Goal: Find specific page/section: Find specific page/section

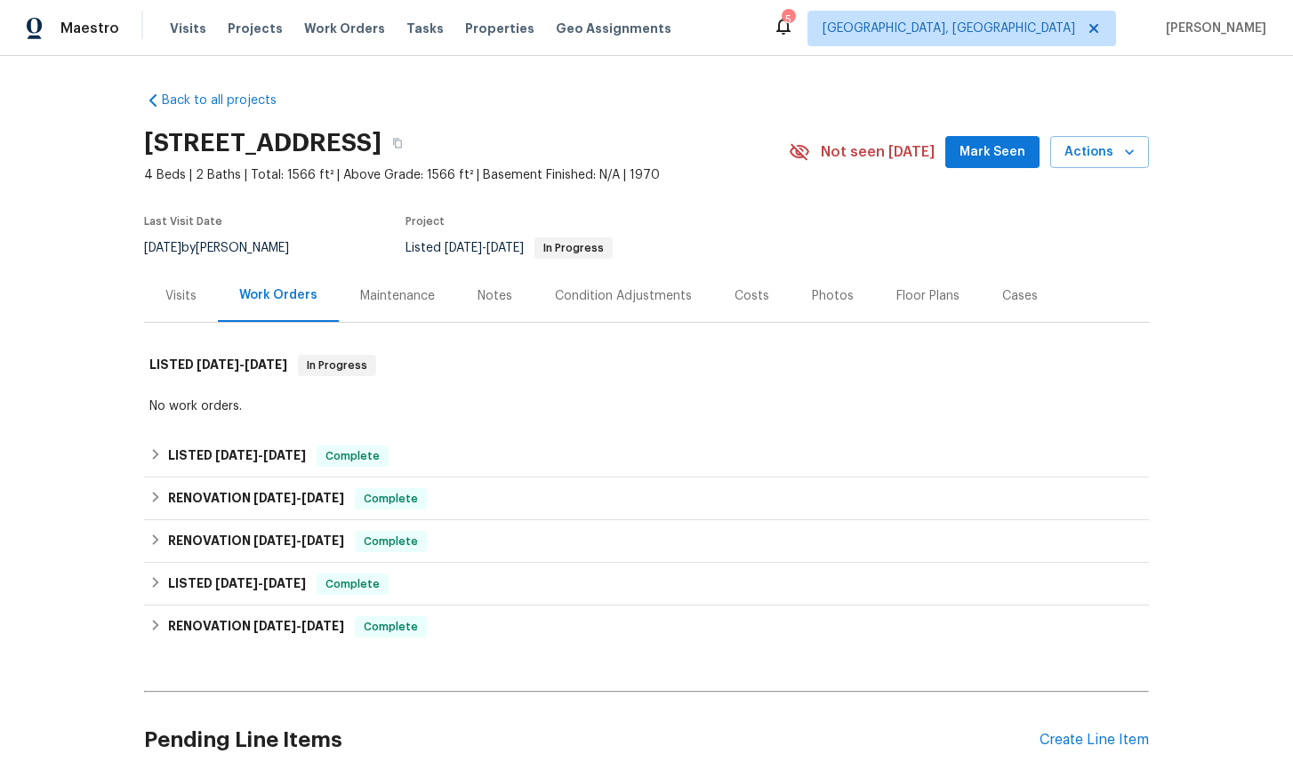
scroll to position [150, 0]
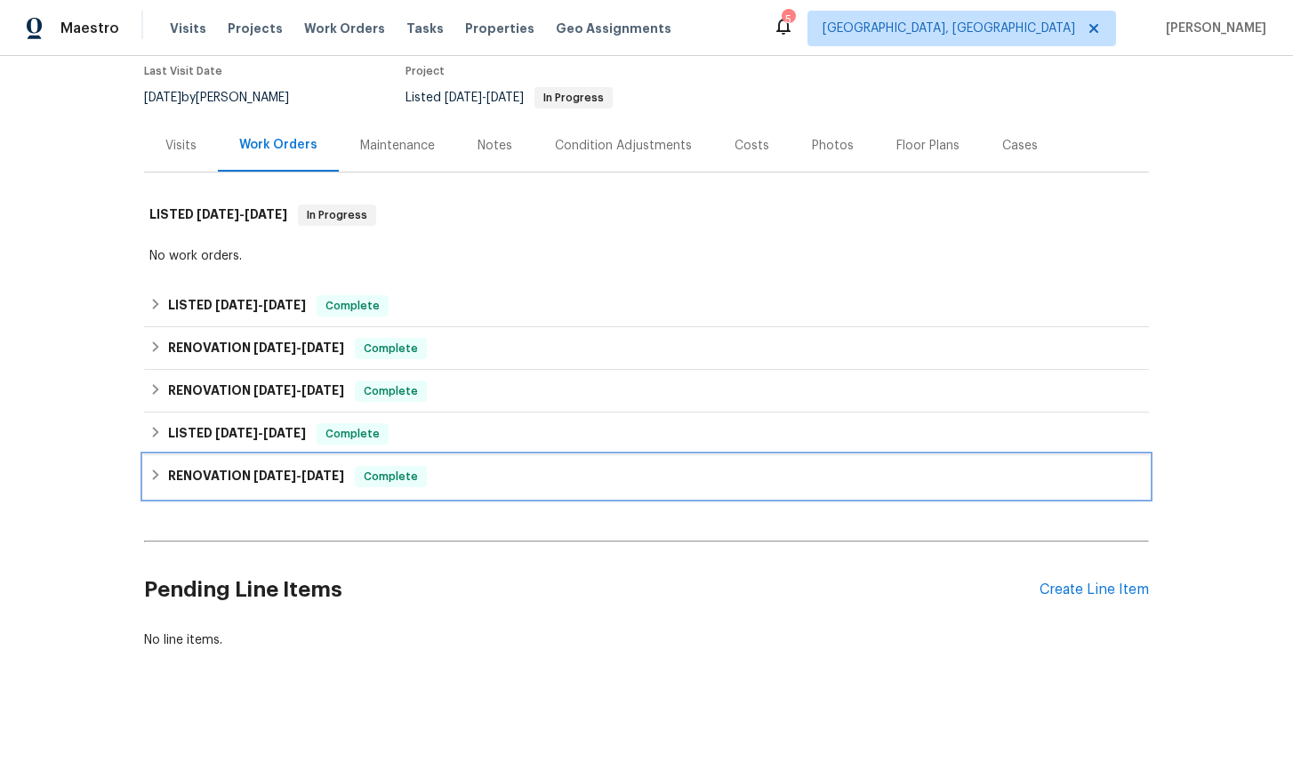
click at [150, 471] on icon at bounding box center [155, 475] width 12 height 12
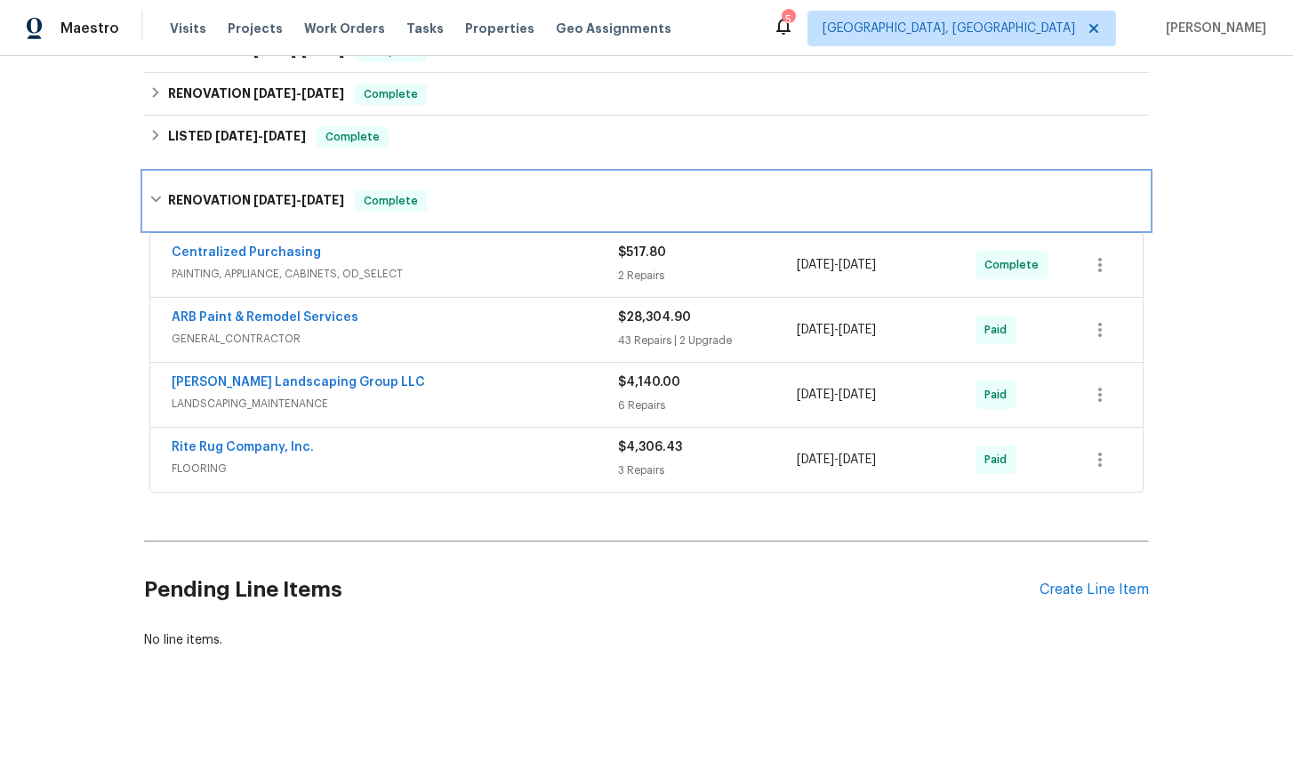
scroll to position [439, 0]
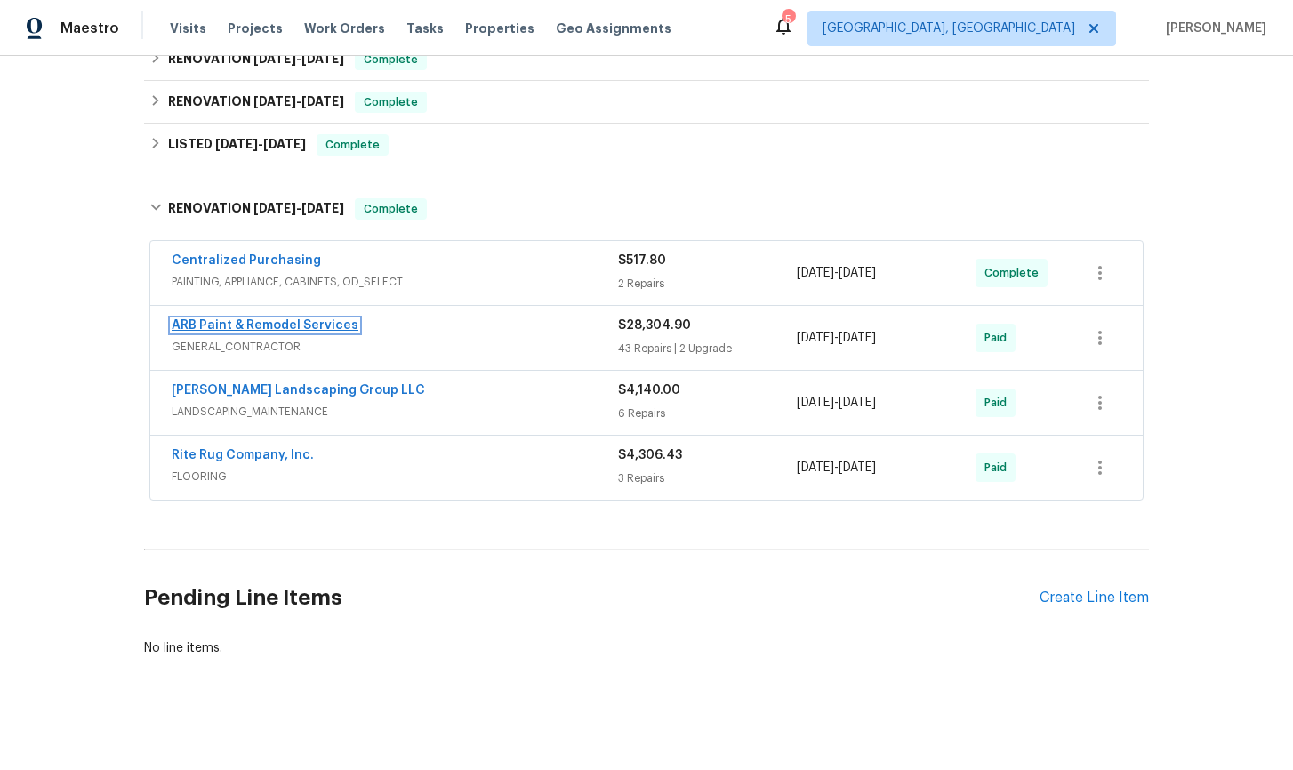
click at [293, 325] on link "ARB Paint & Remodel Services" at bounding box center [265, 325] width 187 height 12
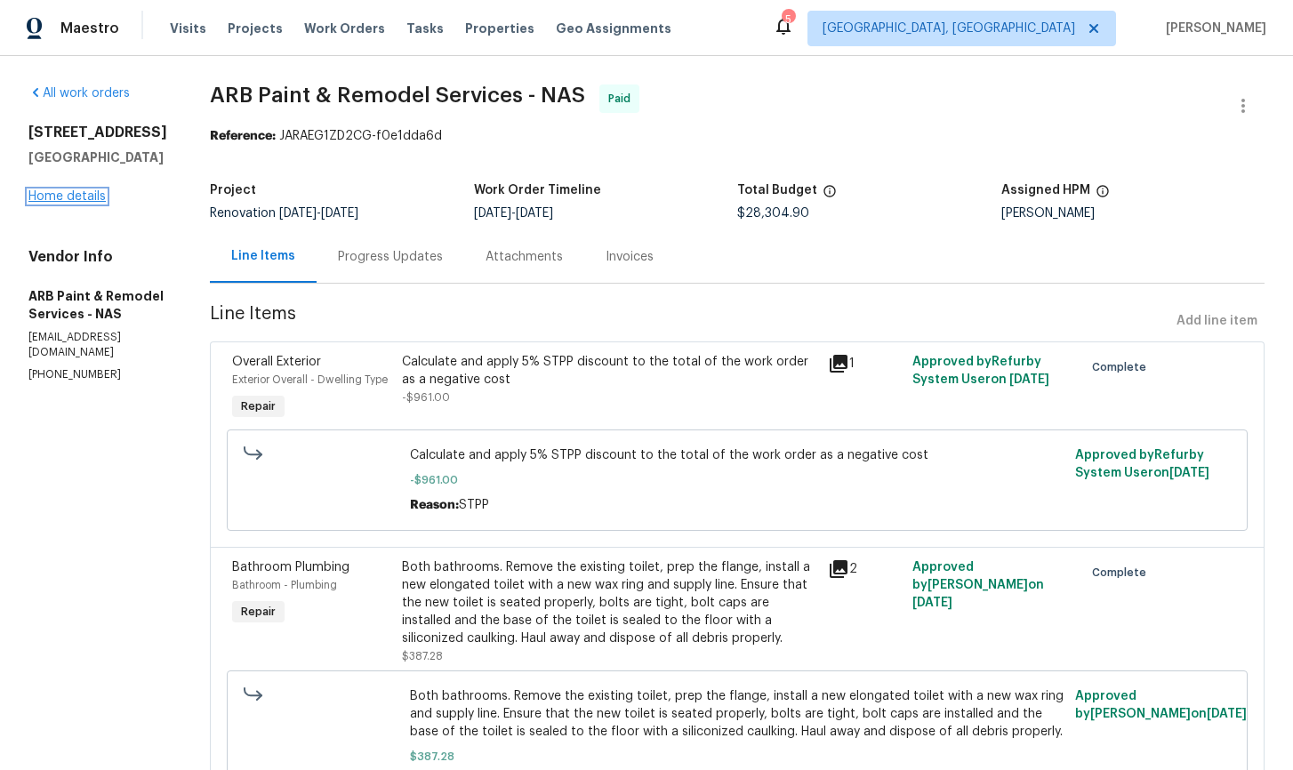
click at [50, 203] on link "Home details" at bounding box center [66, 196] width 77 height 12
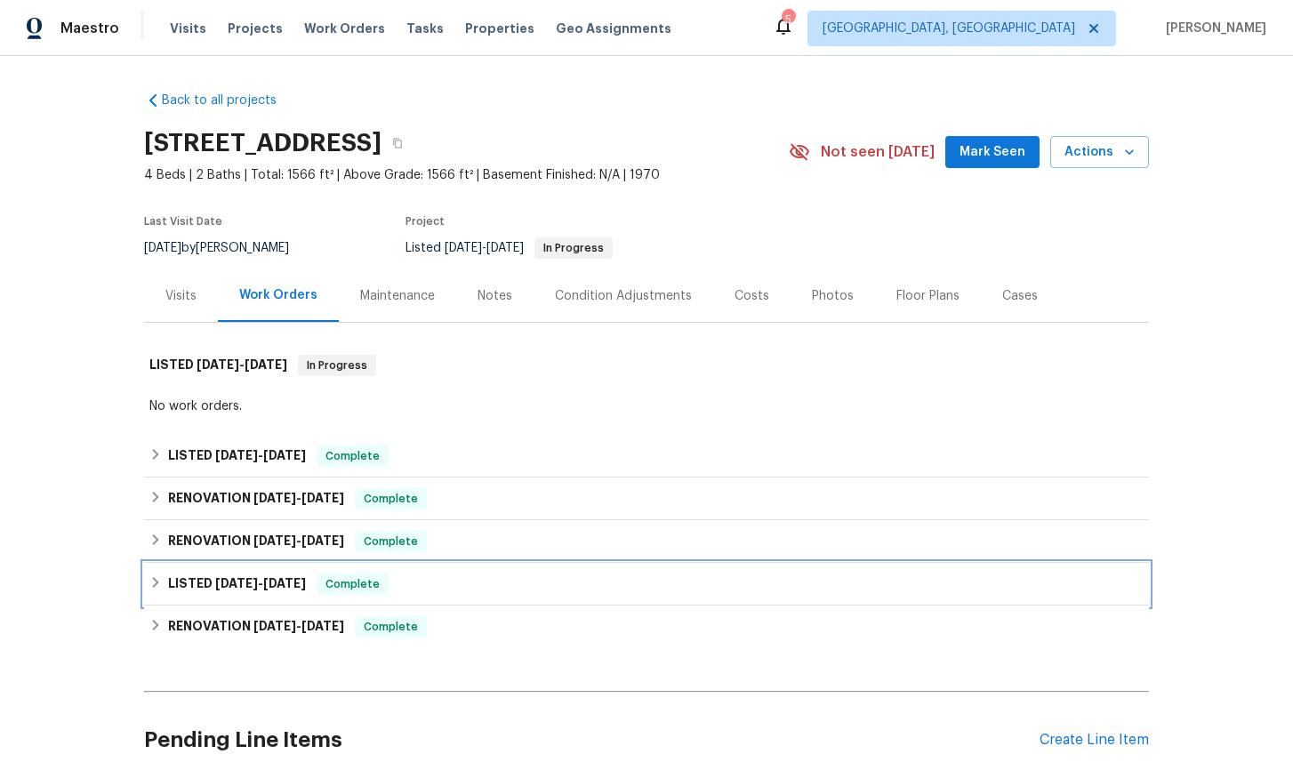
click at [160, 586] on icon at bounding box center [155, 582] width 12 height 12
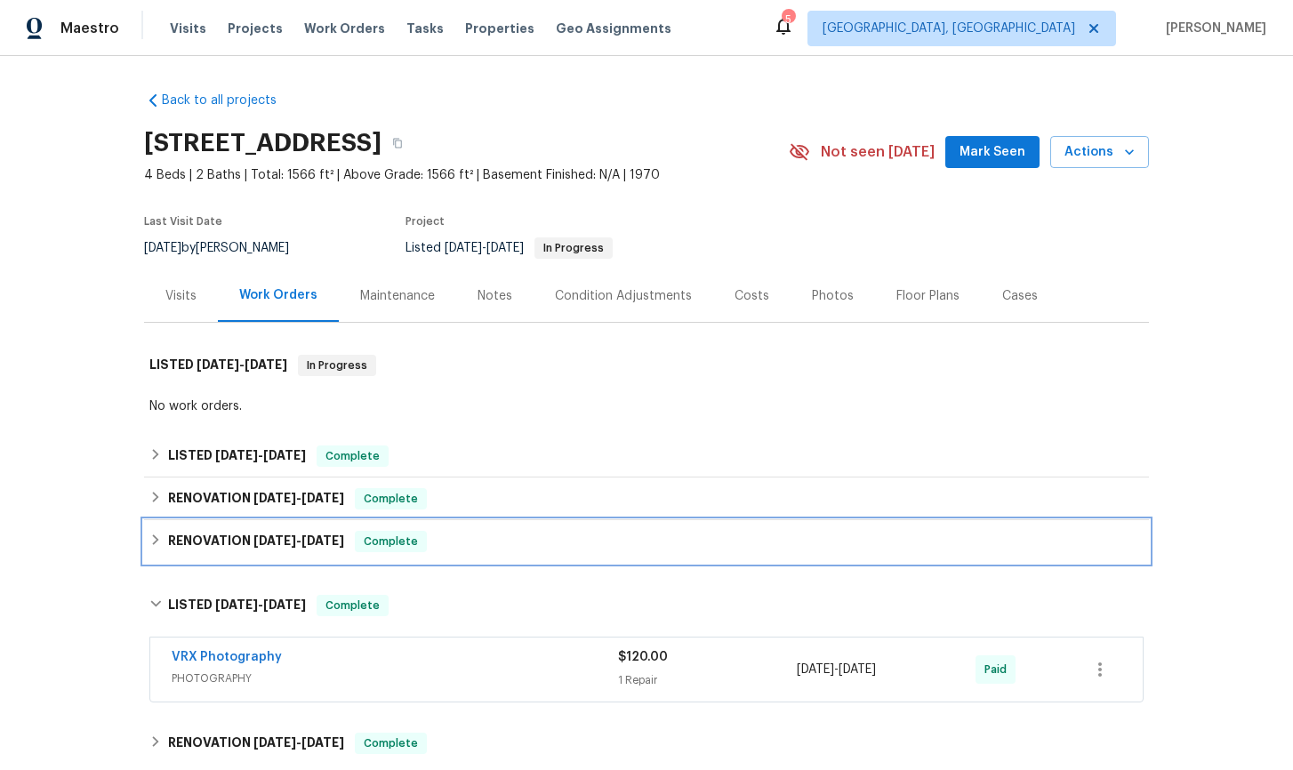
click at [154, 539] on icon at bounding box center [155, 540] width 12 height 12
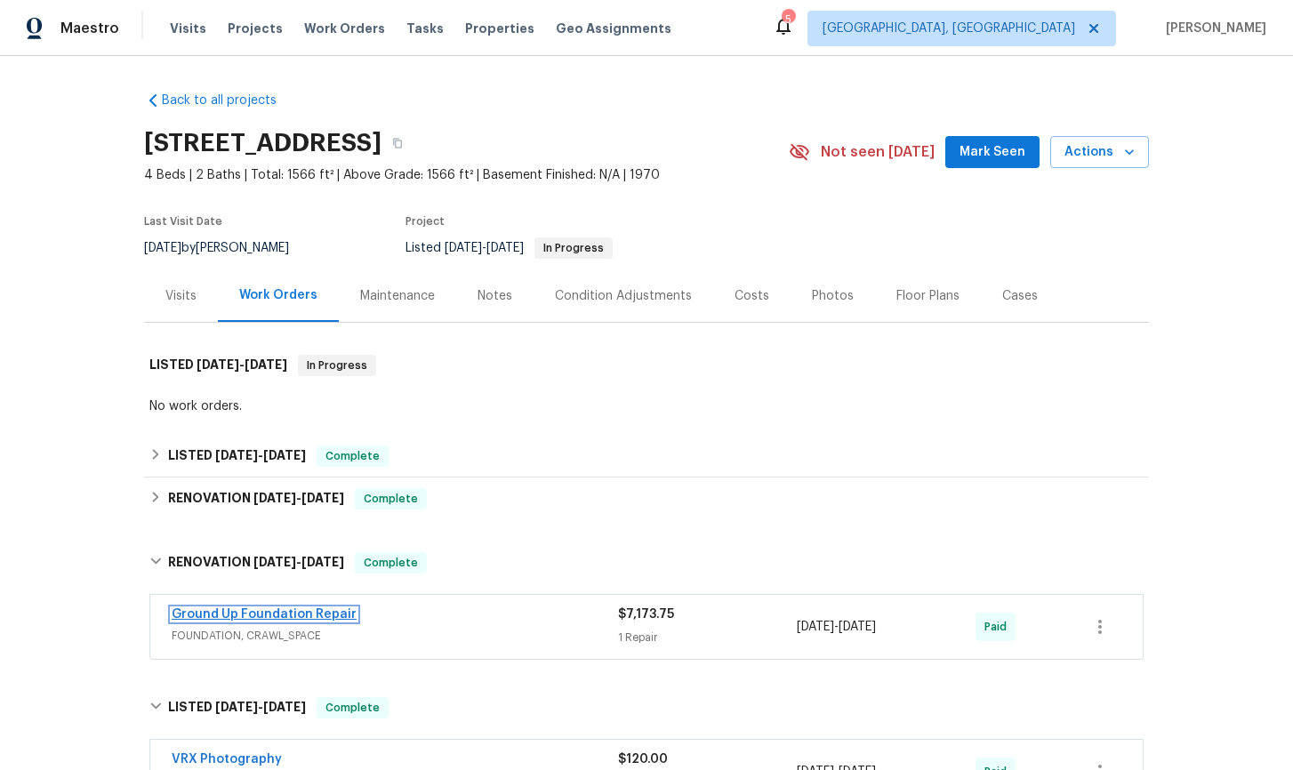
click at [253, 618] on link "Ground Up Foundation Repair" at bounding box center [264, 614] width 185 height 12
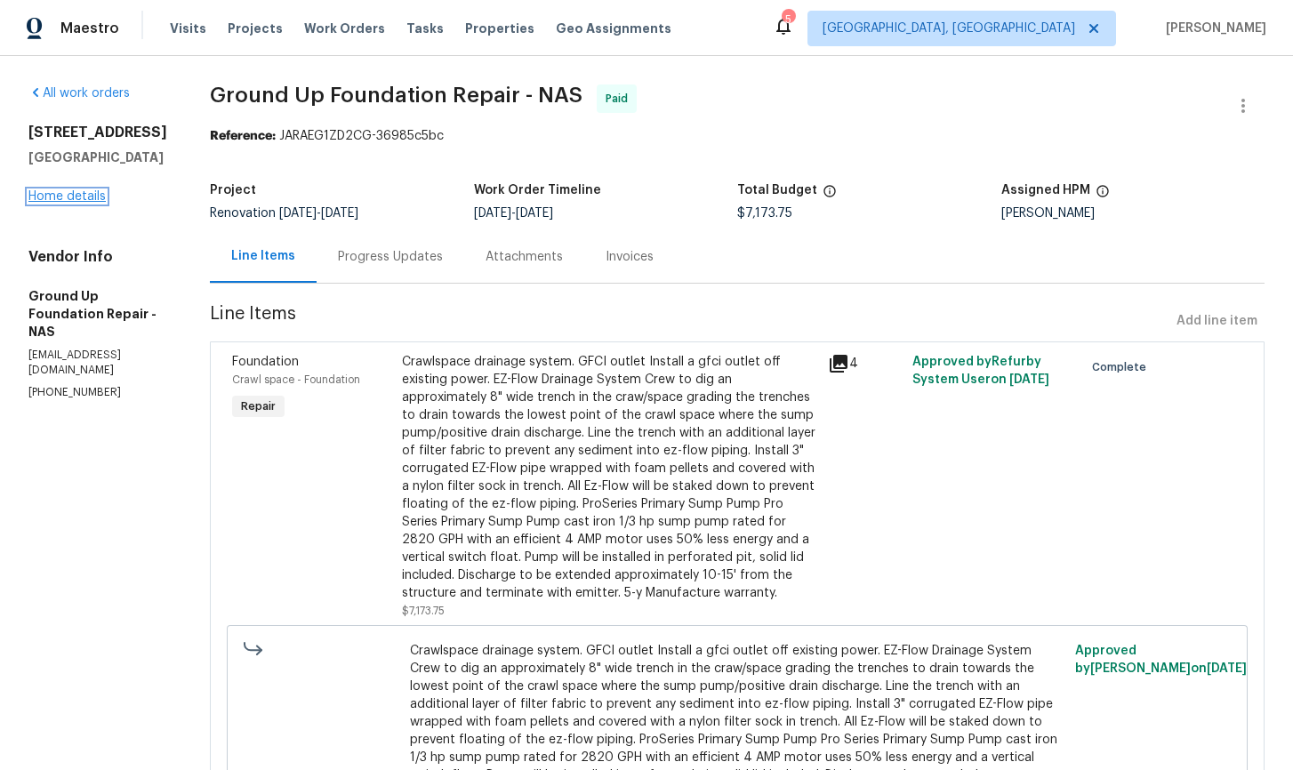
click at [92, 203] on link "Home details" at bounding box center [66, 196] width 77 height 12
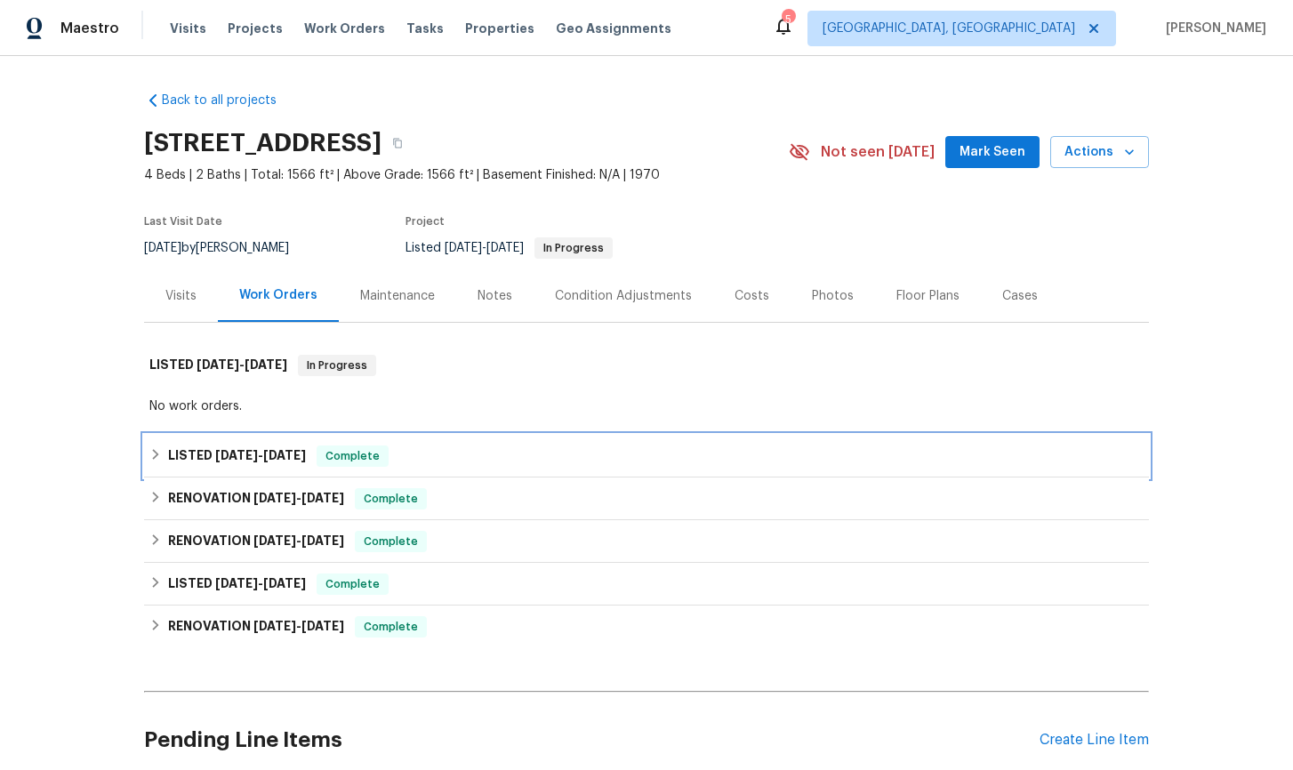
click at [159, 460] on icon at bounding box center [155, 454] width 12 height 12
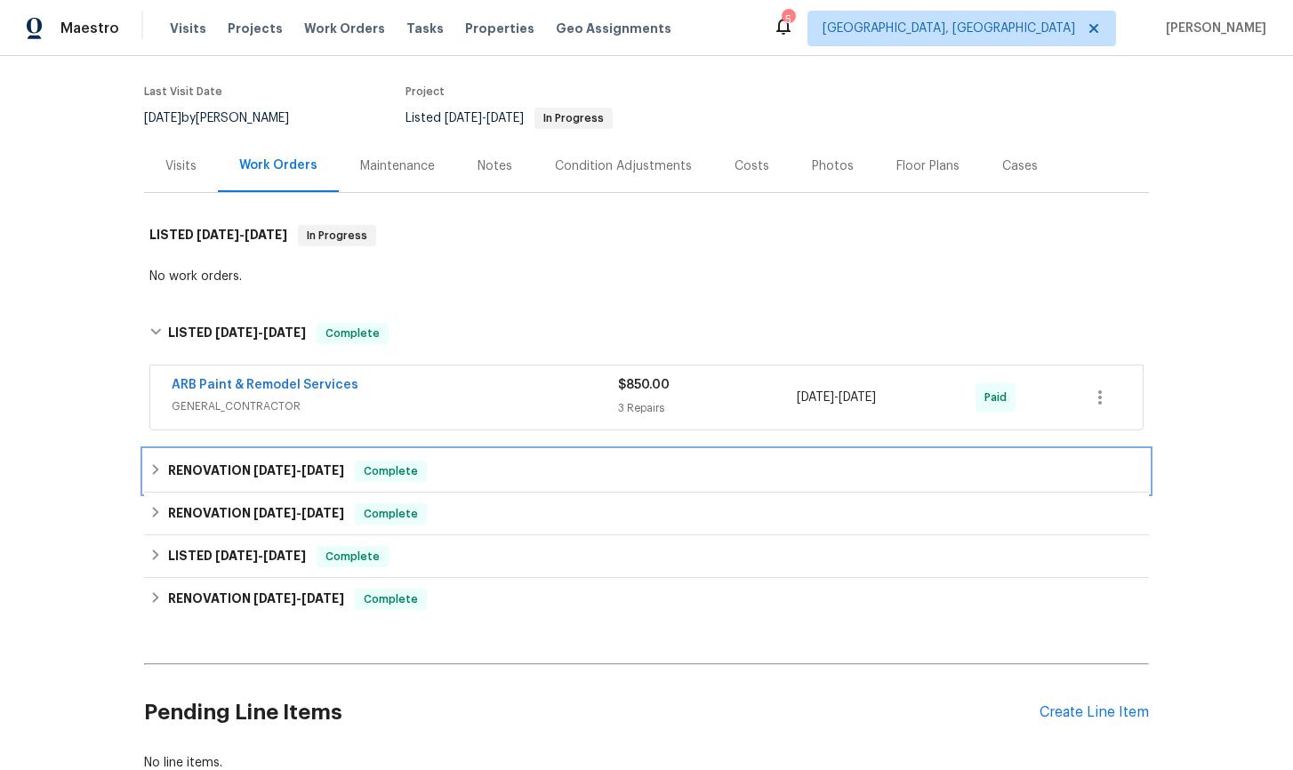
click at [155, 473] on icon at bounding box center [155, 469] width 12 height 12
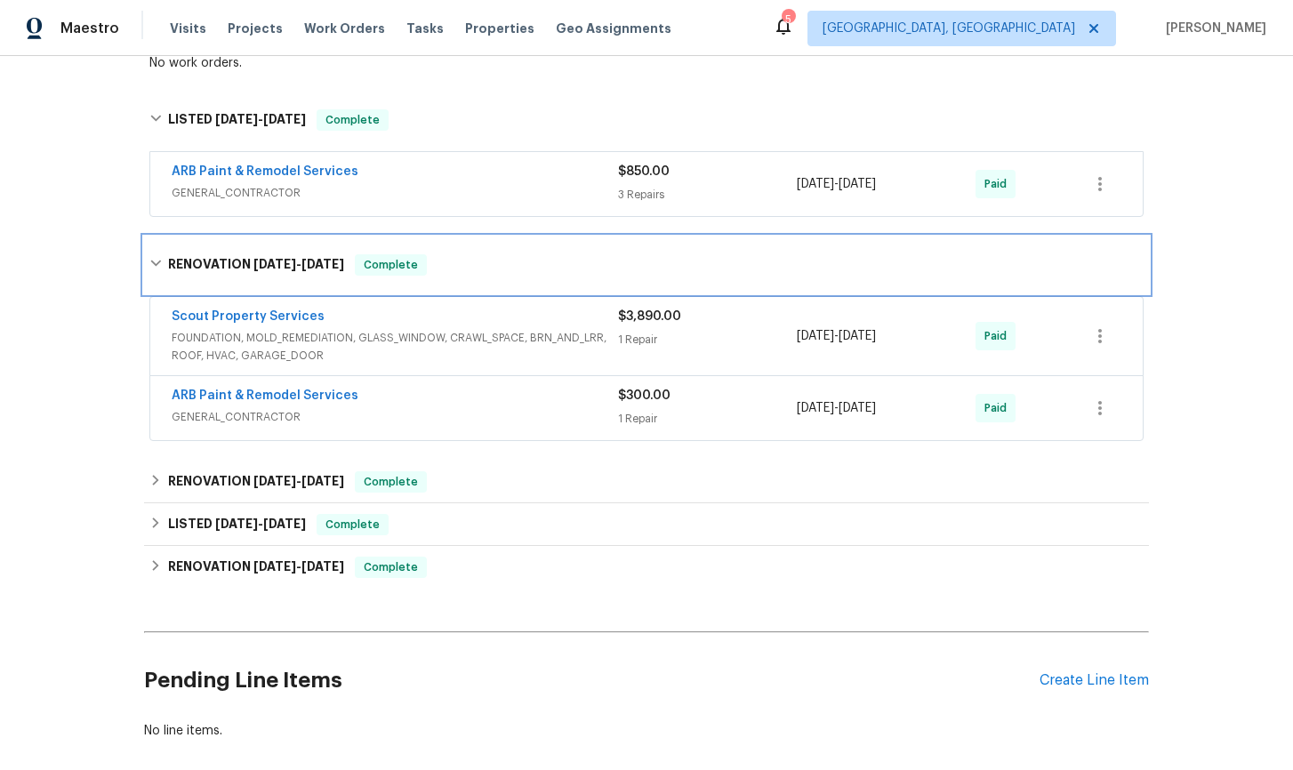
scroll to position [398, 0]
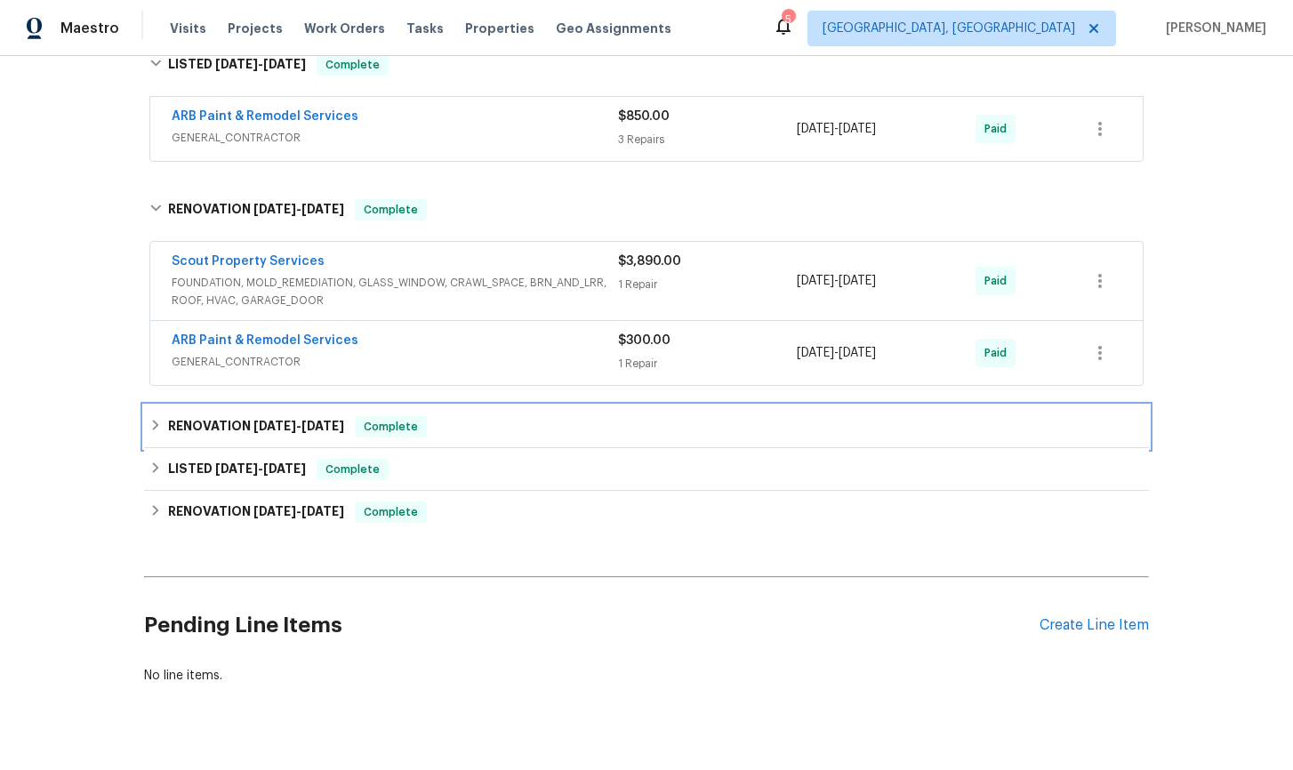
click at [162, 435] on div "RENOVATION [DATE] - [DATE] Complete" at bounding box center [646, 426] width 994 height 21
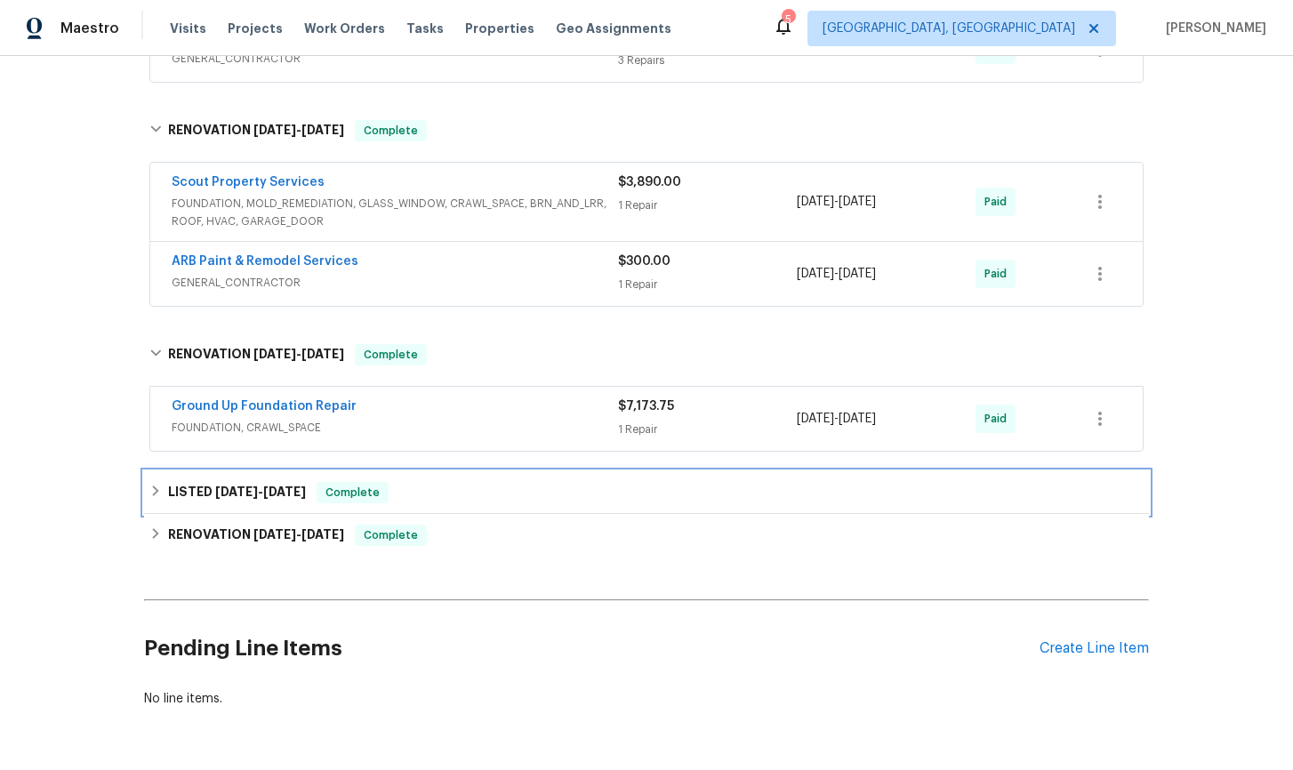
click at [153, 495] on icon at bounding box center [156, 491] width 6 height 11
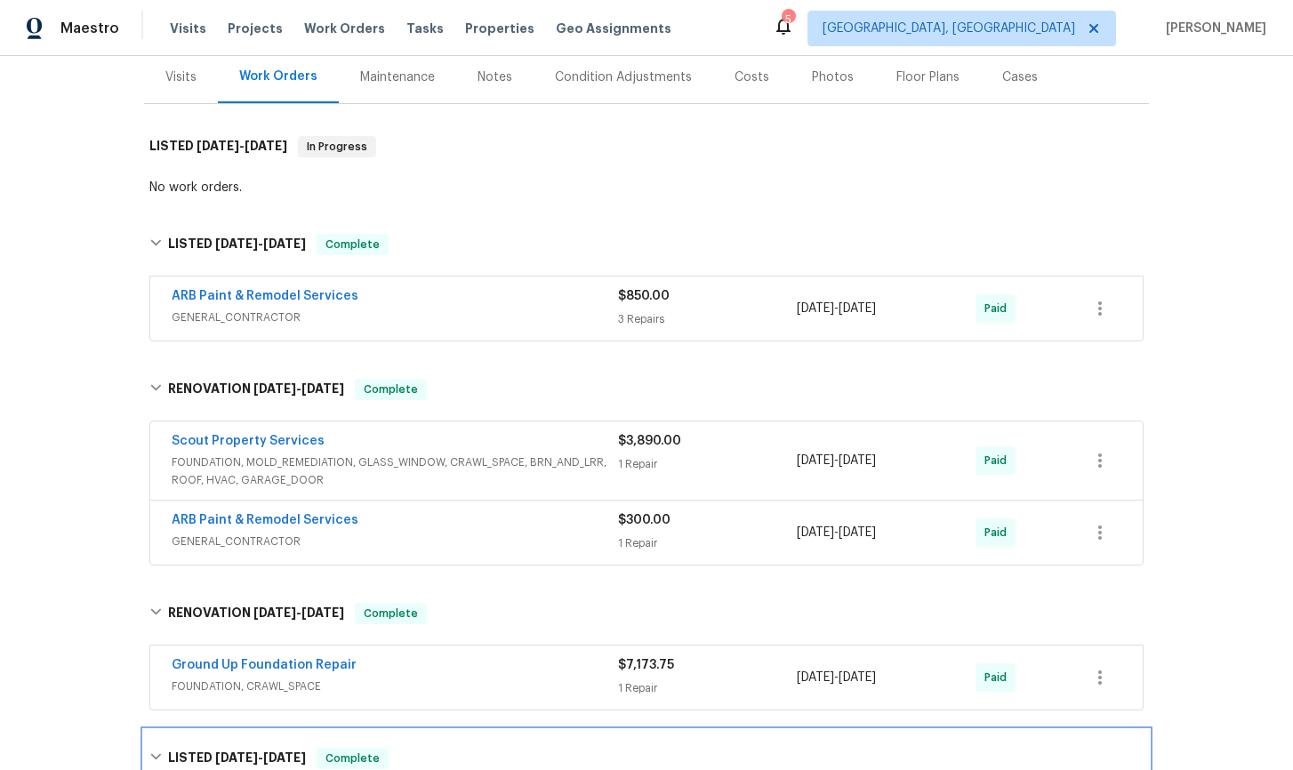
scroll to position [0, 0]
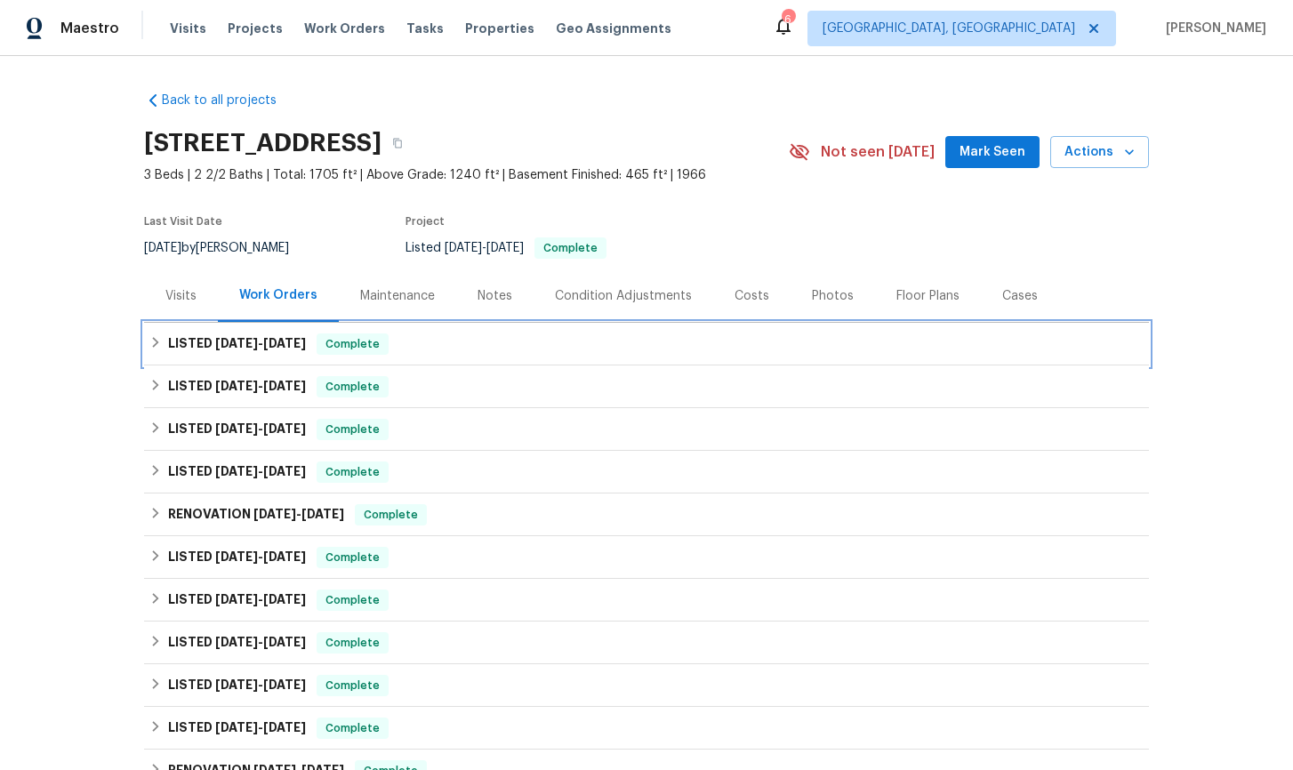
click at [151, 341] on icon at bounding box center [155, 342] width 12 height 12
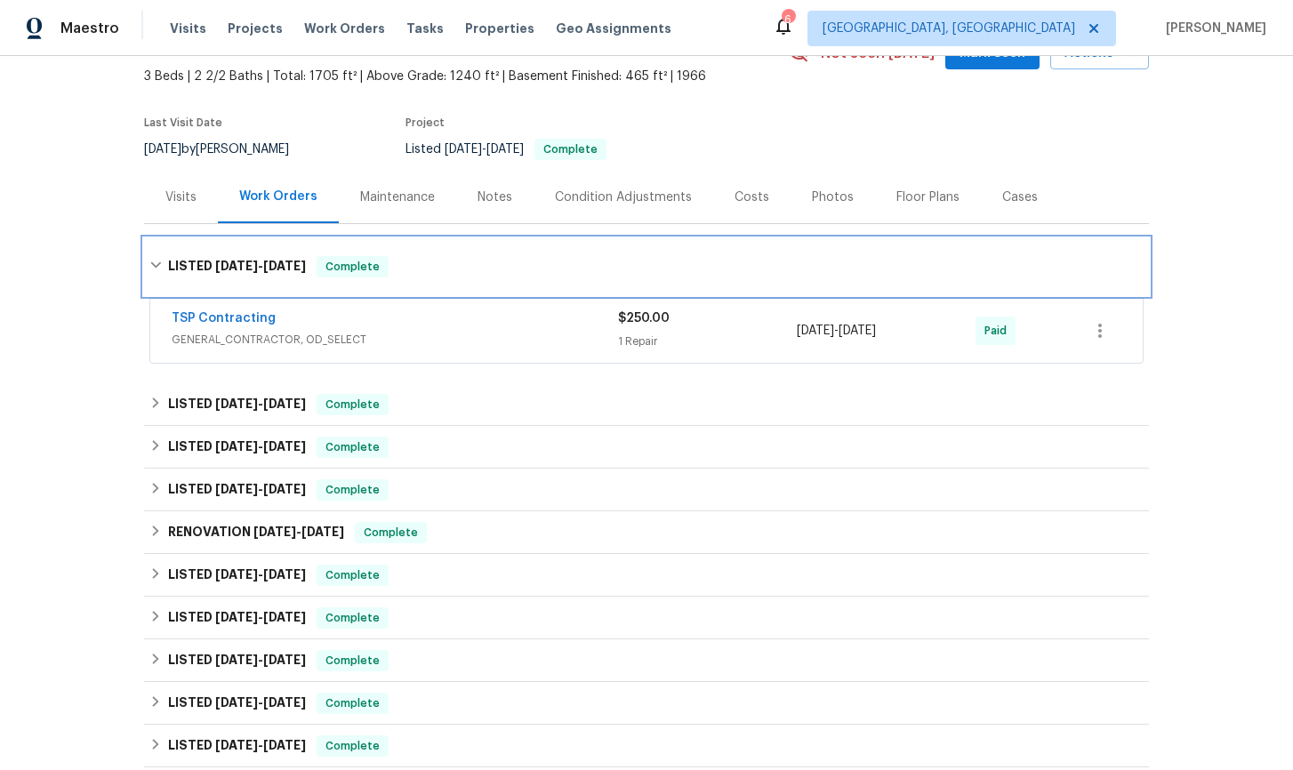
scroll to position [97, 0]
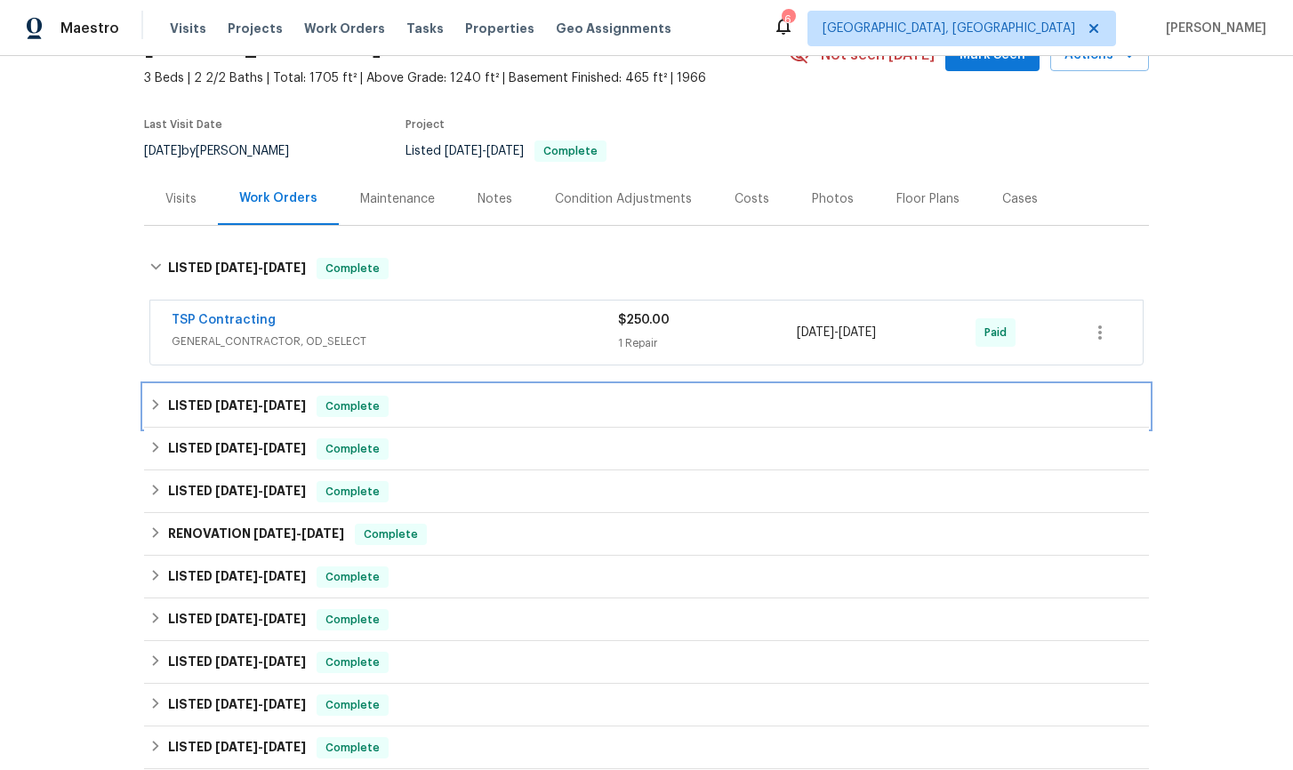
click at [147, 407] on div "LISTED 6/18/25 - 7/18/25 Complete" at bounding box center [646, 406] width 1005 height 43
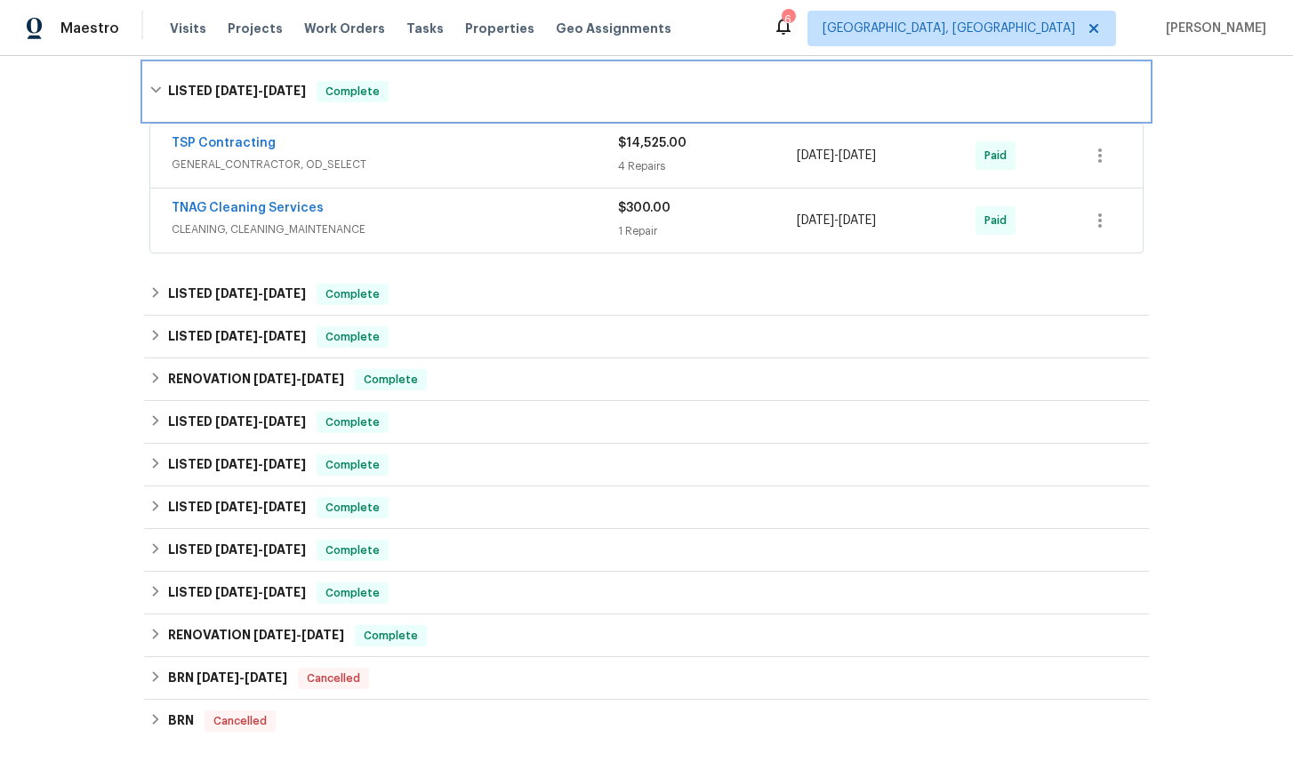
scroll to position [421, 0]
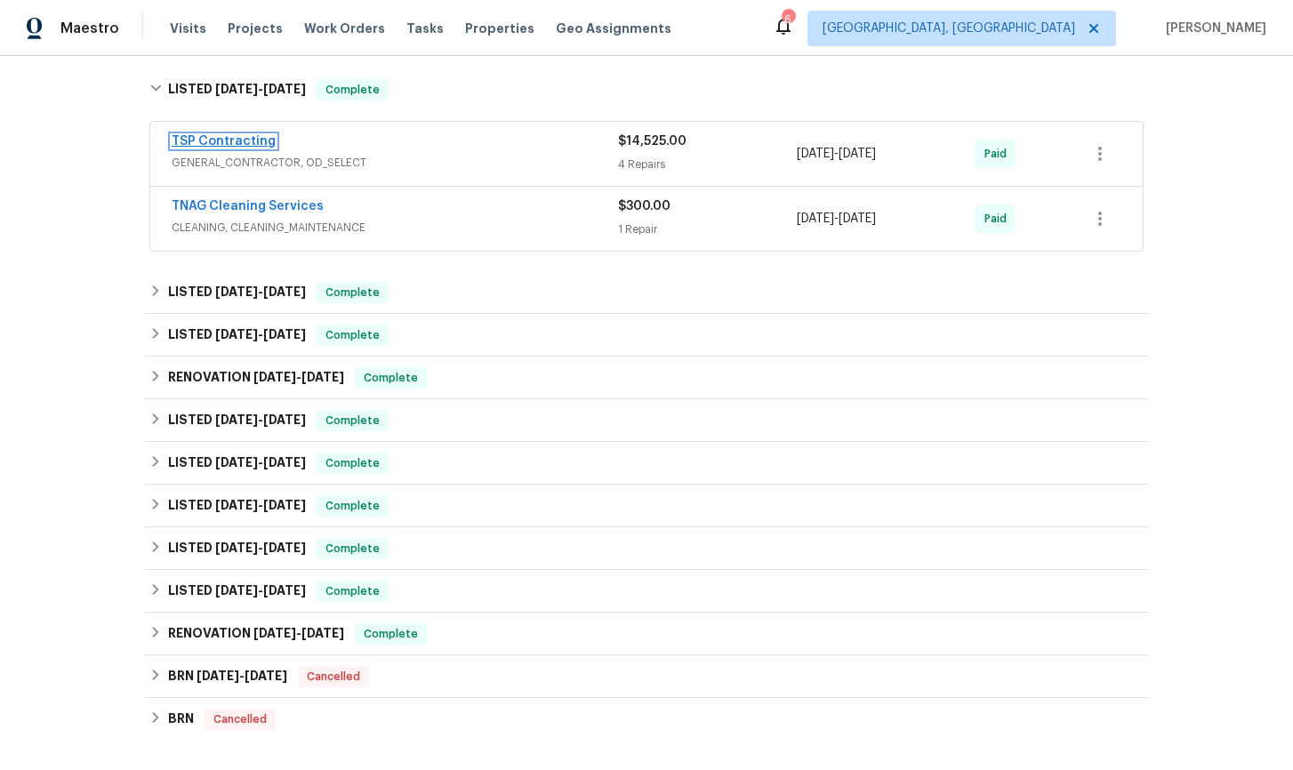
click at [231, 145] on link "TSP Contracting" at bounding box center [224, 141] width 104 height 12
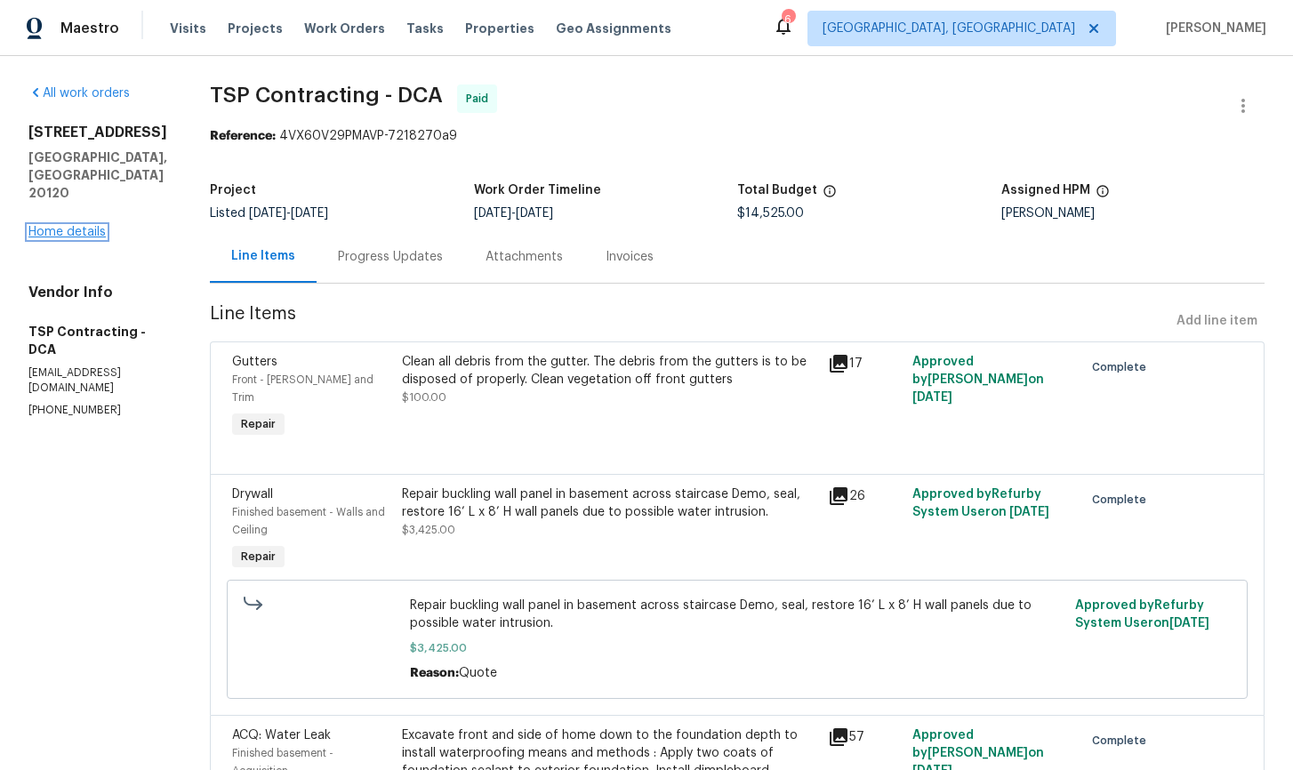
click at [69, 231] on link "Home details" at bounding box center [66, 232] width 77 height 12
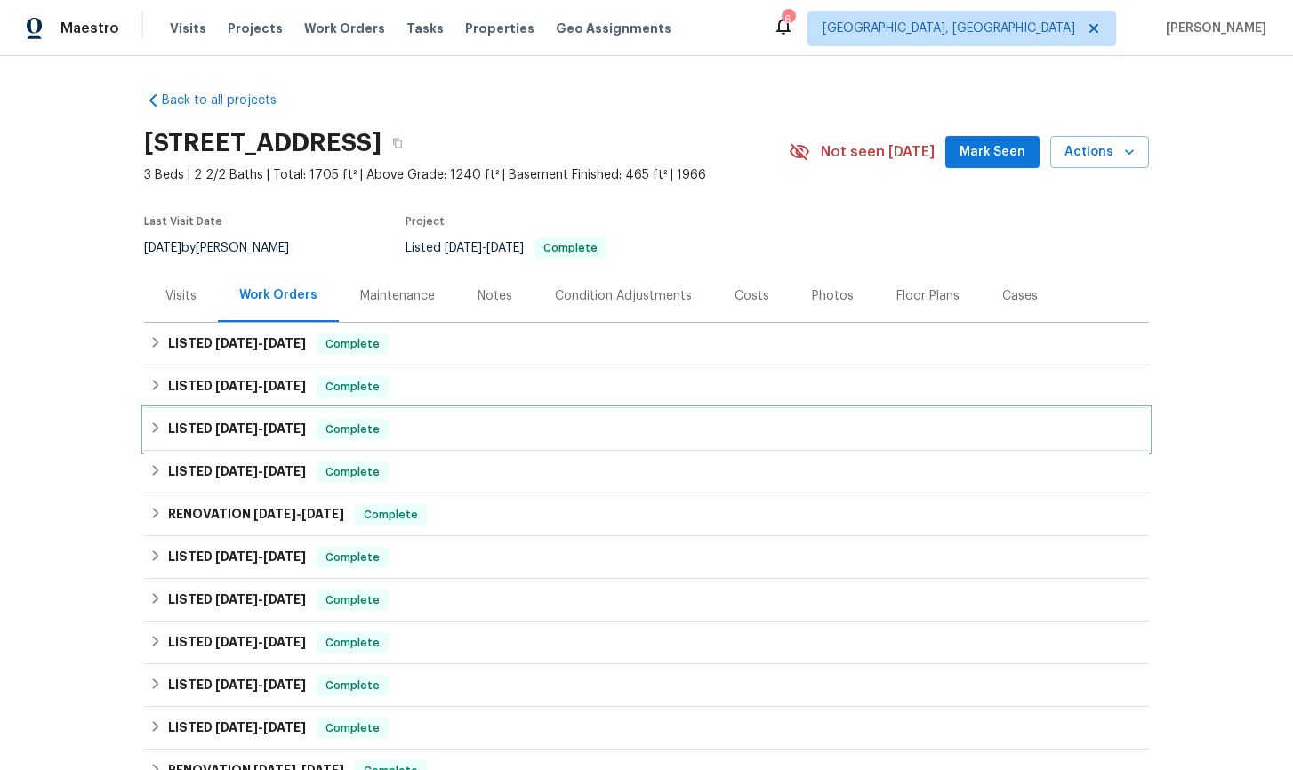
click at [157, 430] on icon at bounding box center [156, 427] width 6 height 11
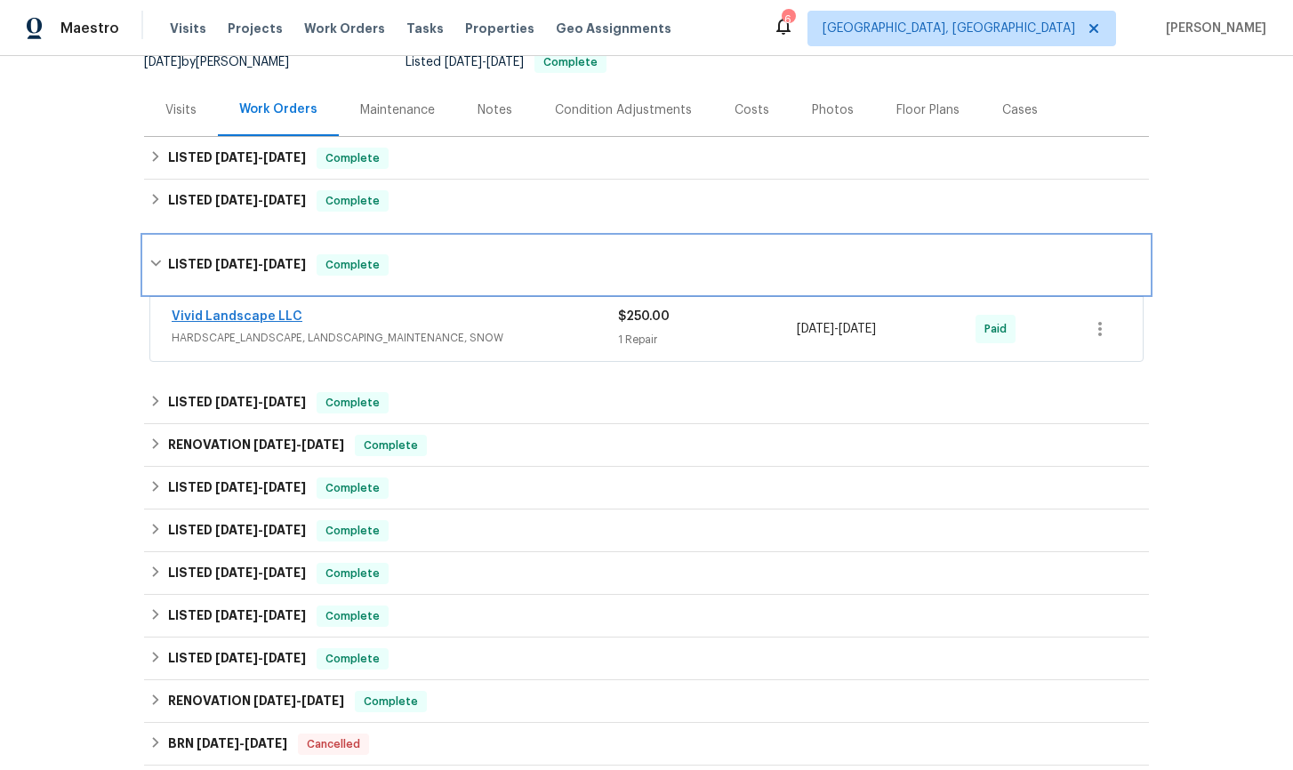
scroll to position [191, 0]
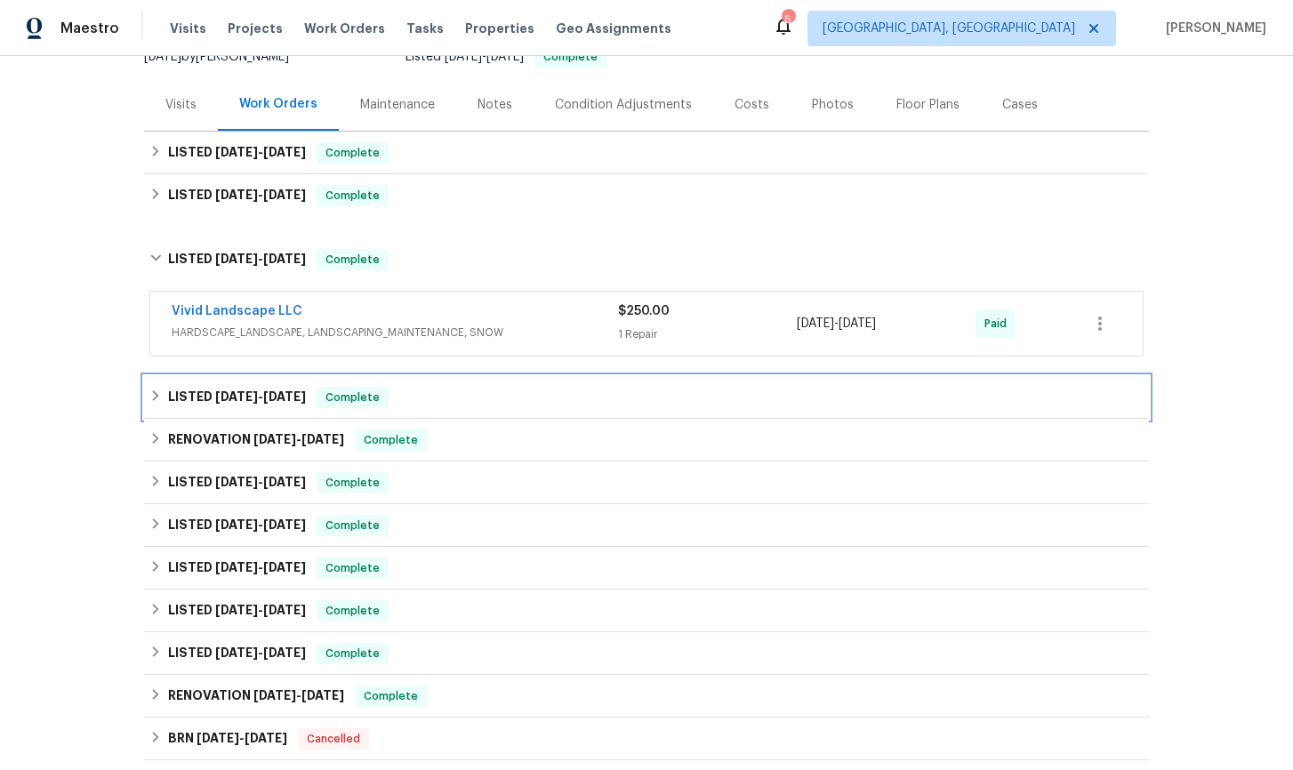
click at [154, 399] on icon at bounding box center [156, 395] width 6 height 11
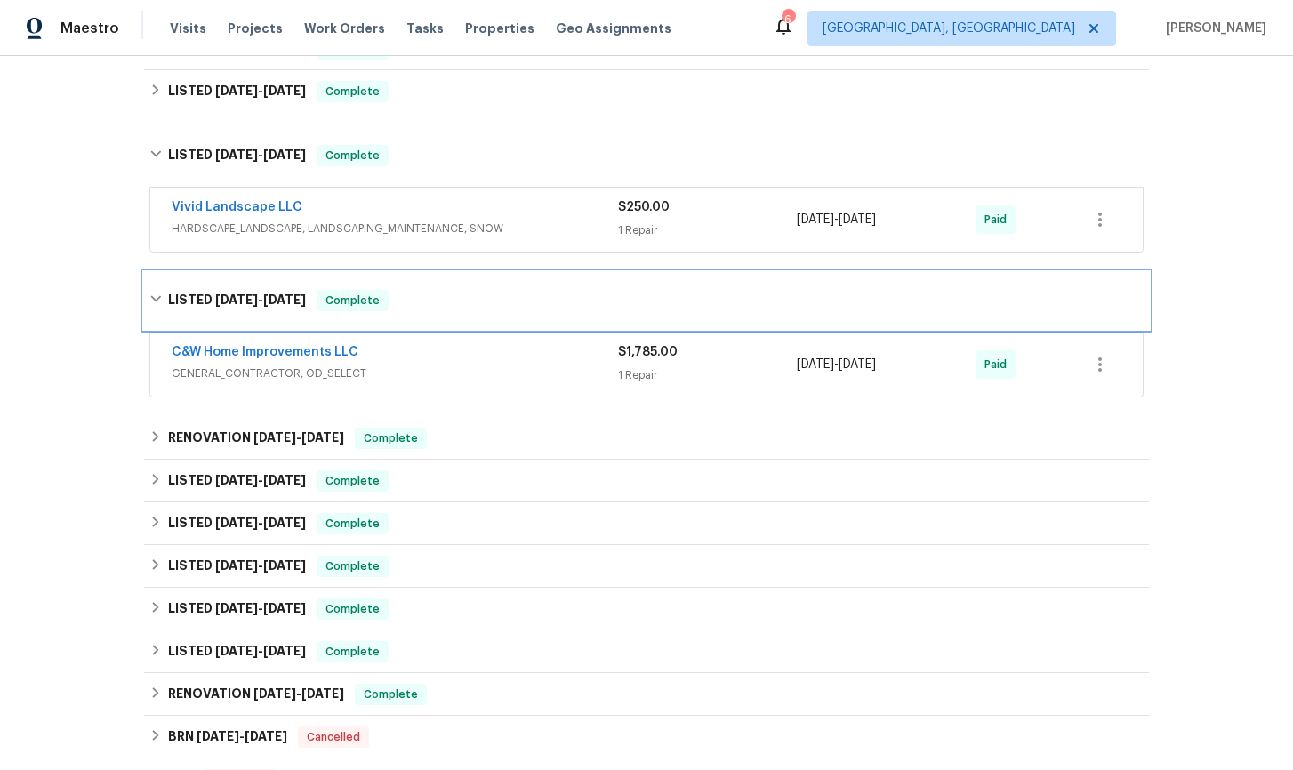
scroll to position [290, 0]
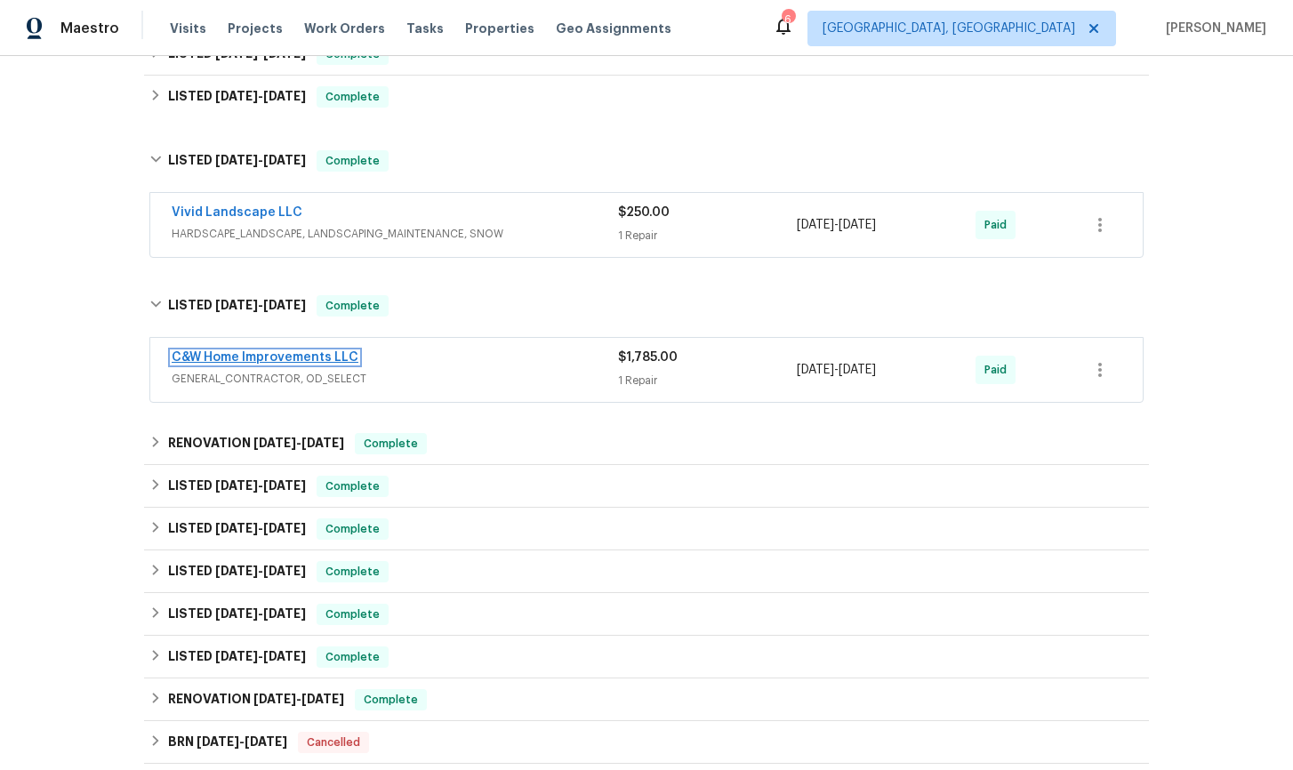
click at [232, 357] on link "C&W Home Improvements LLC" at bounding box center [265, 357] width 187 height 12
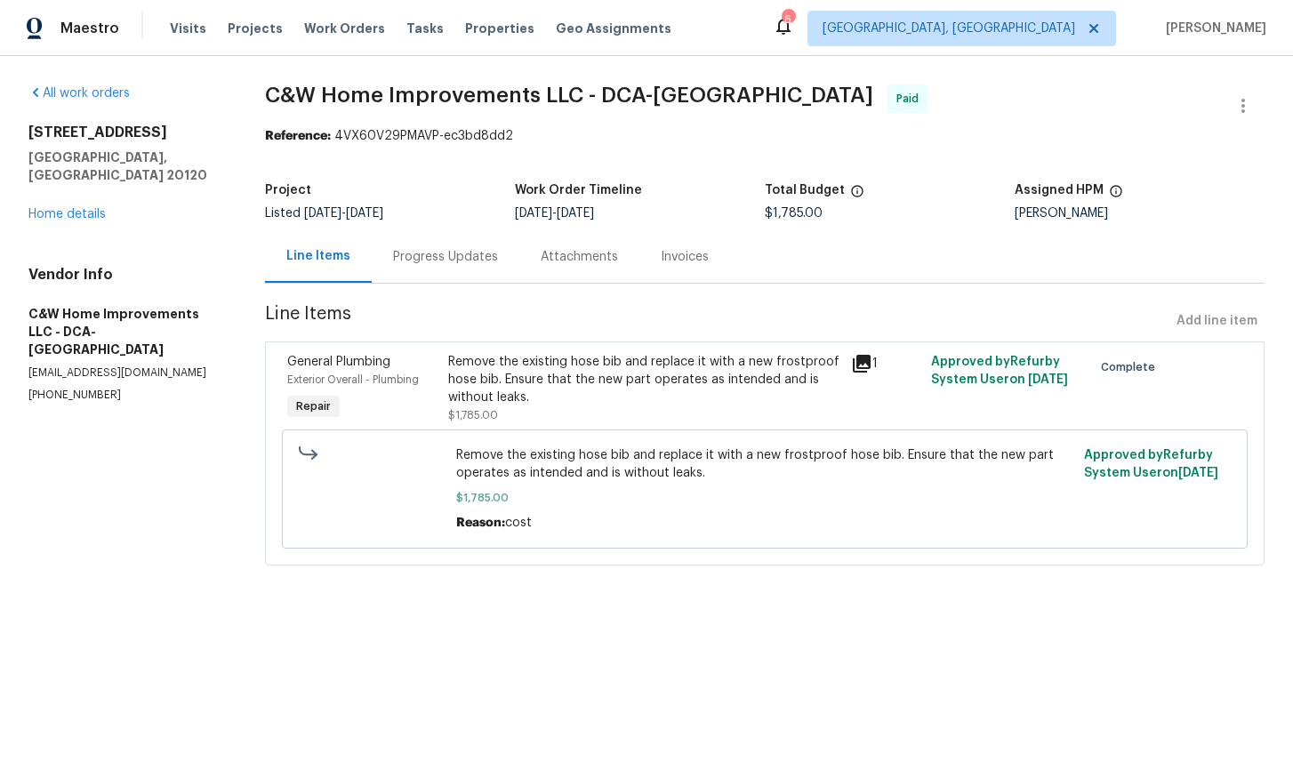
click at [867, 365] on icon at bounding box center [862, 364] width 18 height 18
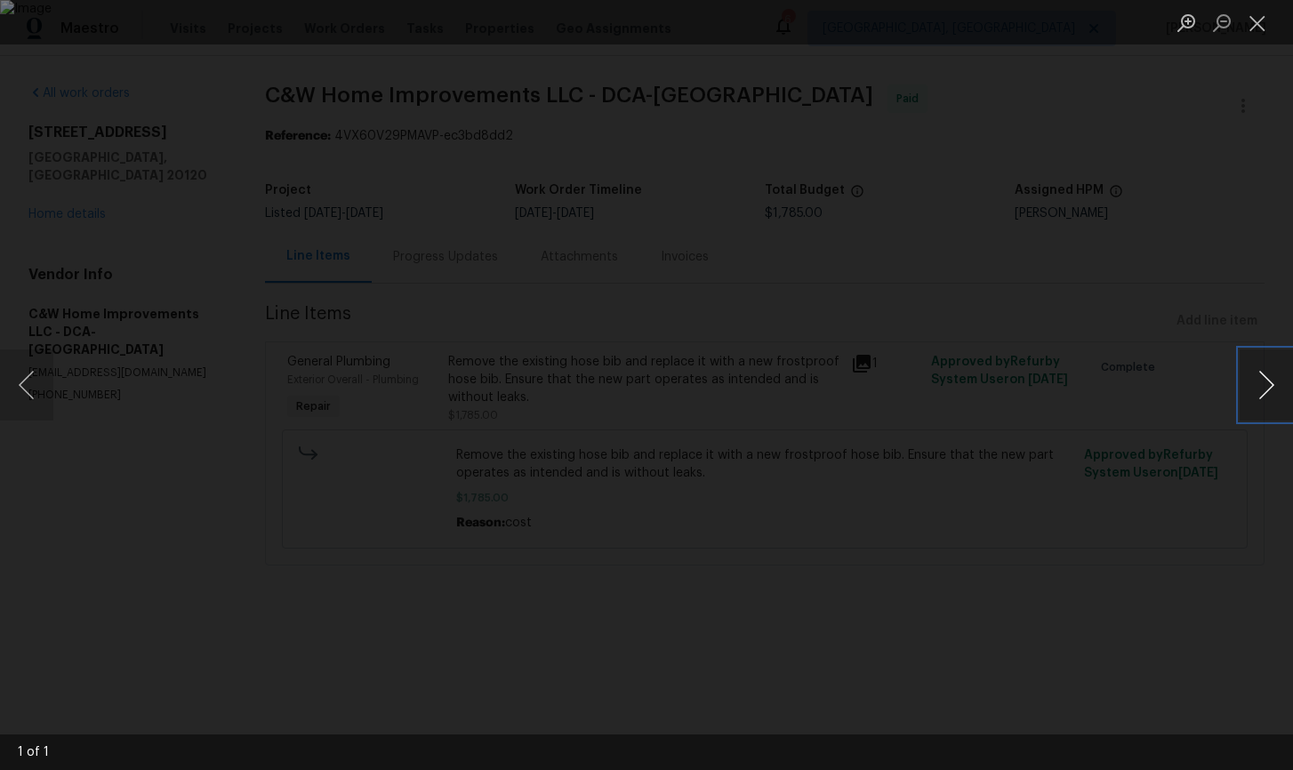
click at [1267, 386] on button "Next image" at bounding box center [1266, 384] width 53 height 71
click at [1255, 27] on button "Close lightbox" at bounding box center [1258, 22] width 36 height 31
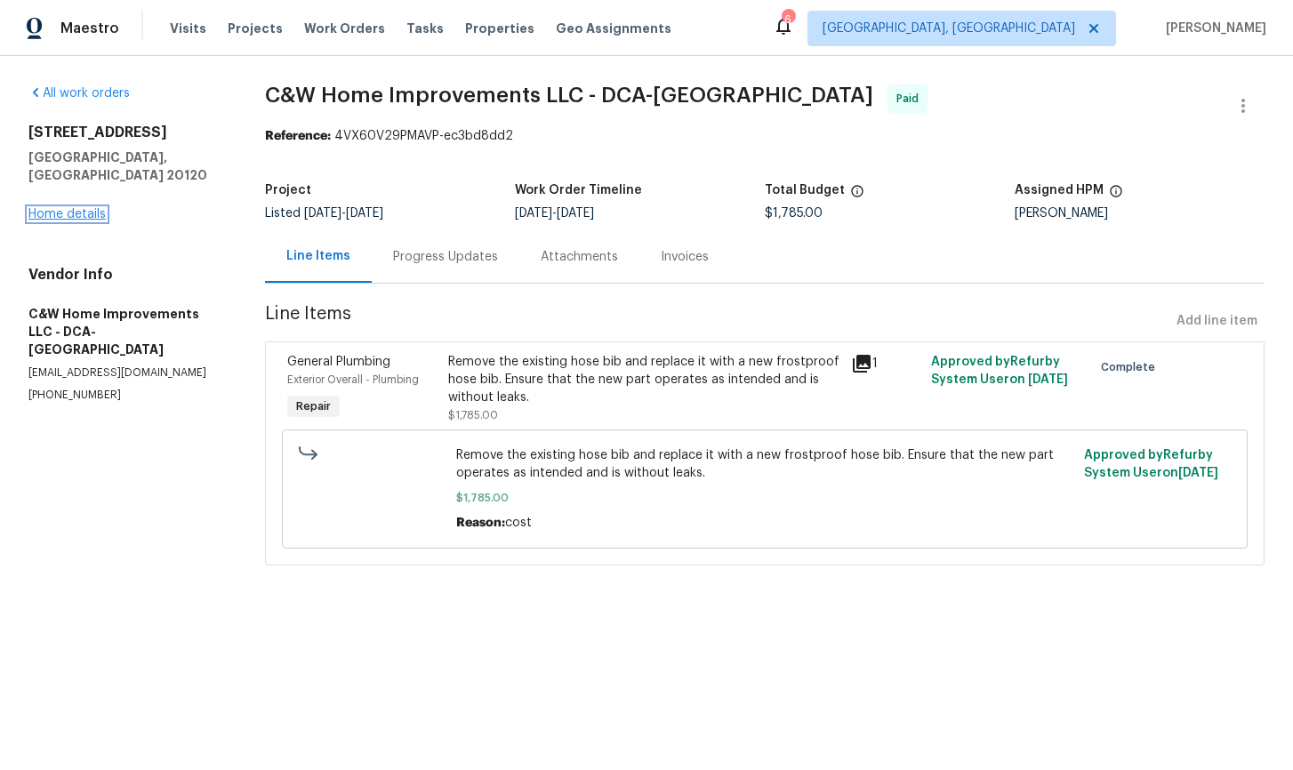
click at [84, 208] on link "Home details" at bounding box center [66, 214] width 77 height 12
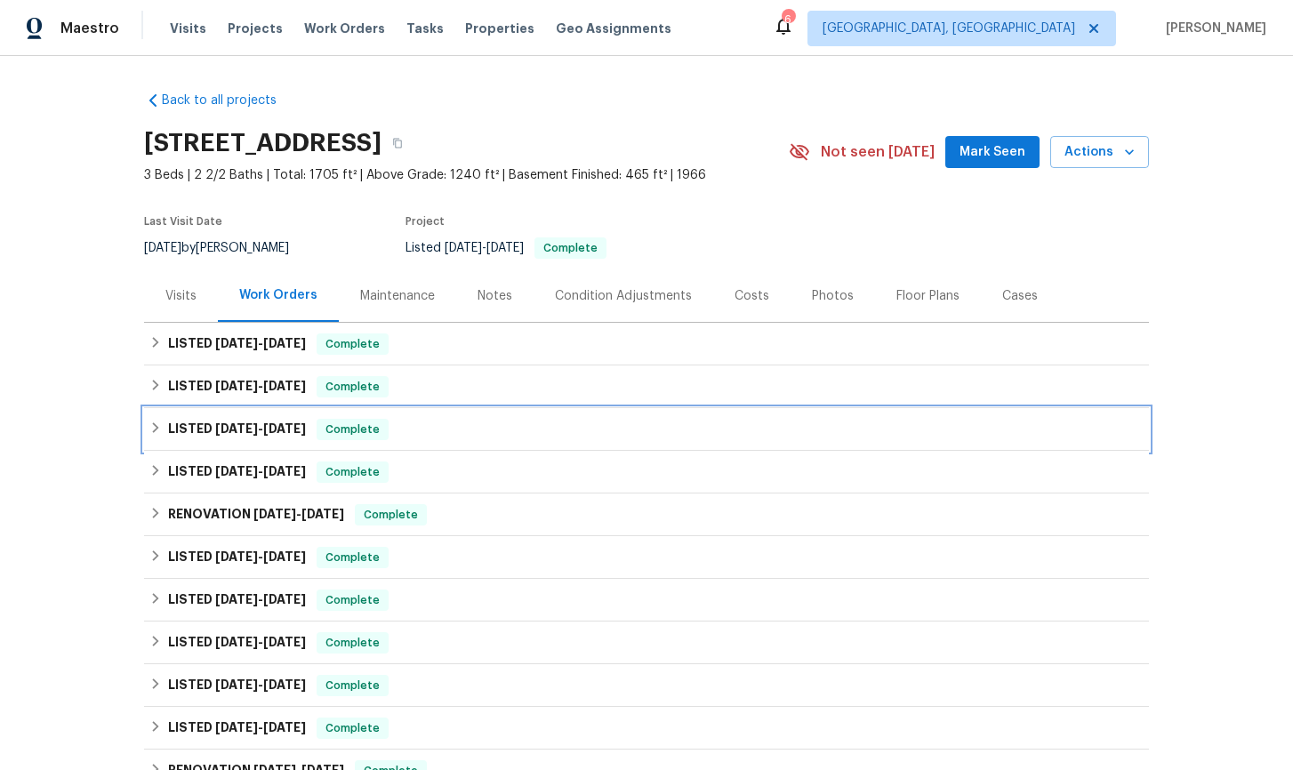
click at [156, 426] on icon at bounding box center [156, 427] width 6 height 11
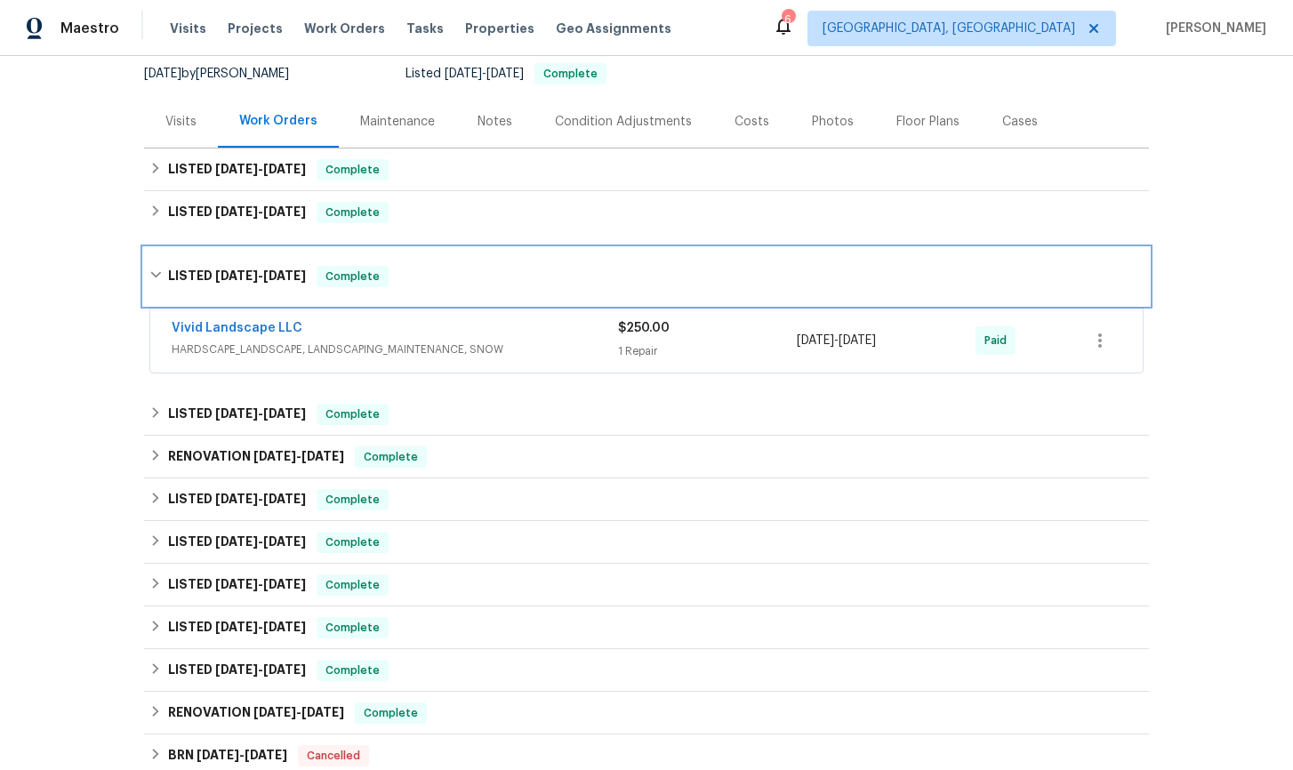
scroll to position [239, 0]
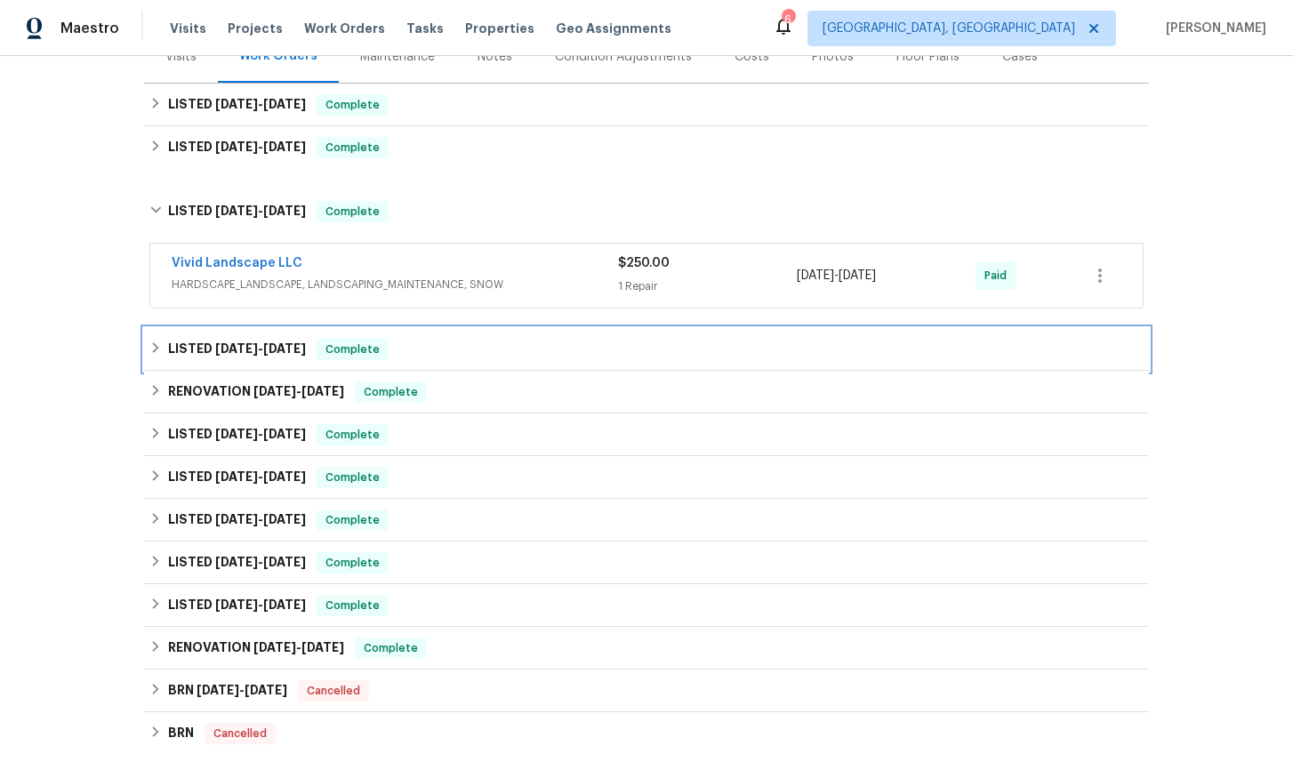
click at [154, 352] on icon at bounding box center [155, 347] width 12 height 12
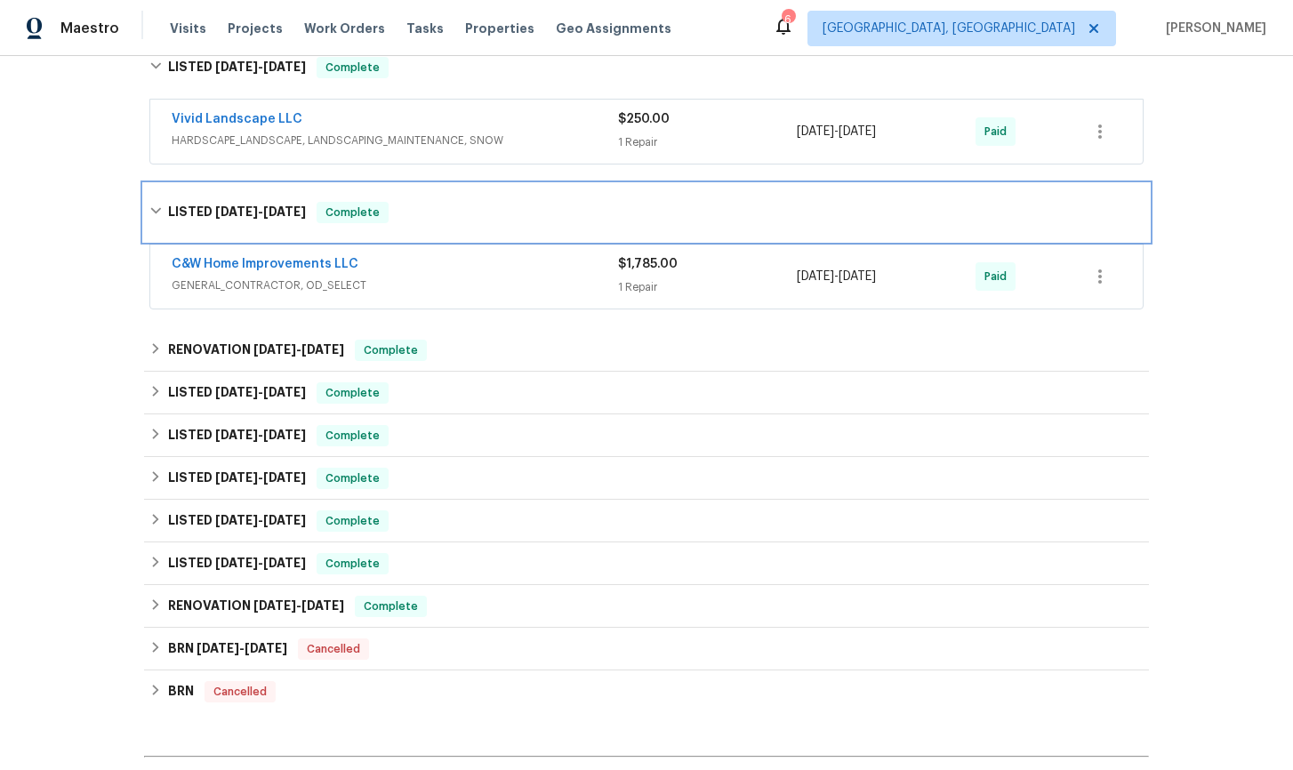
scroll to position [396, 0]
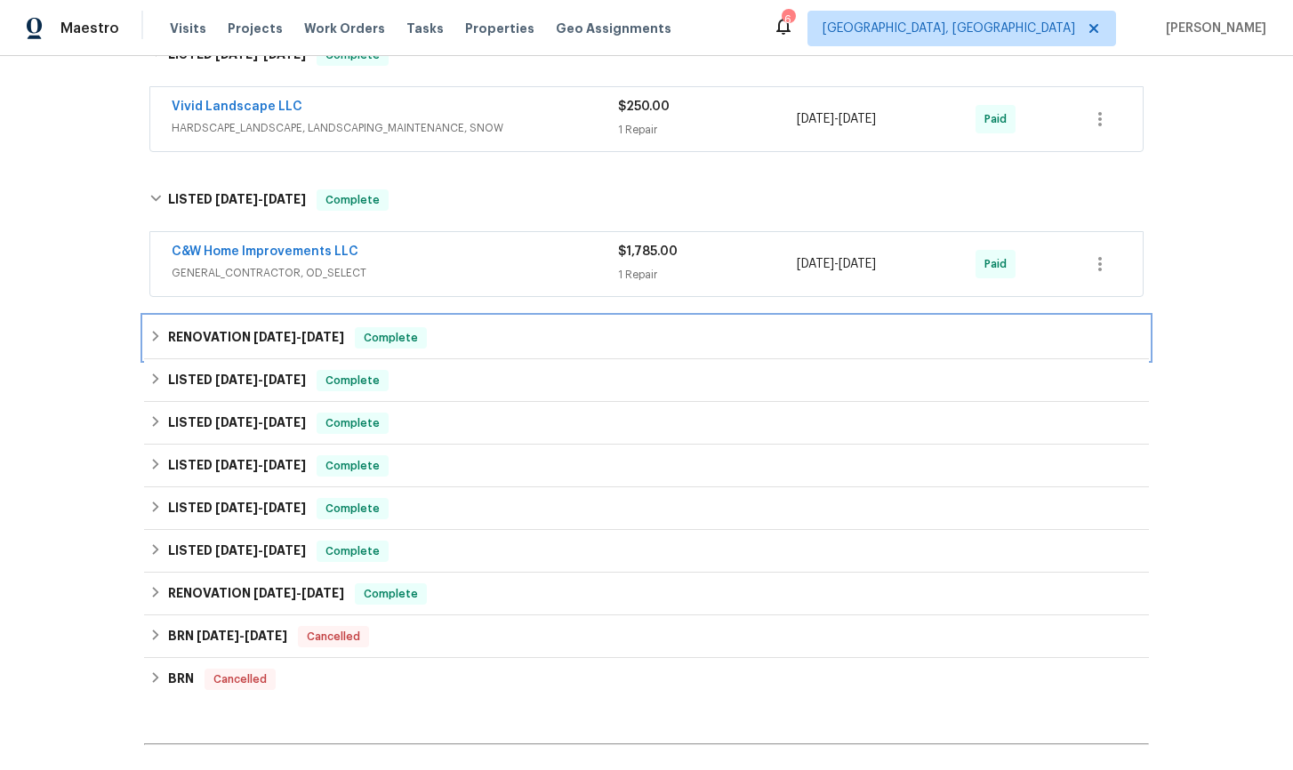
click at [157, 341] on icon at bounding box center [155, 336] width 12 height 12
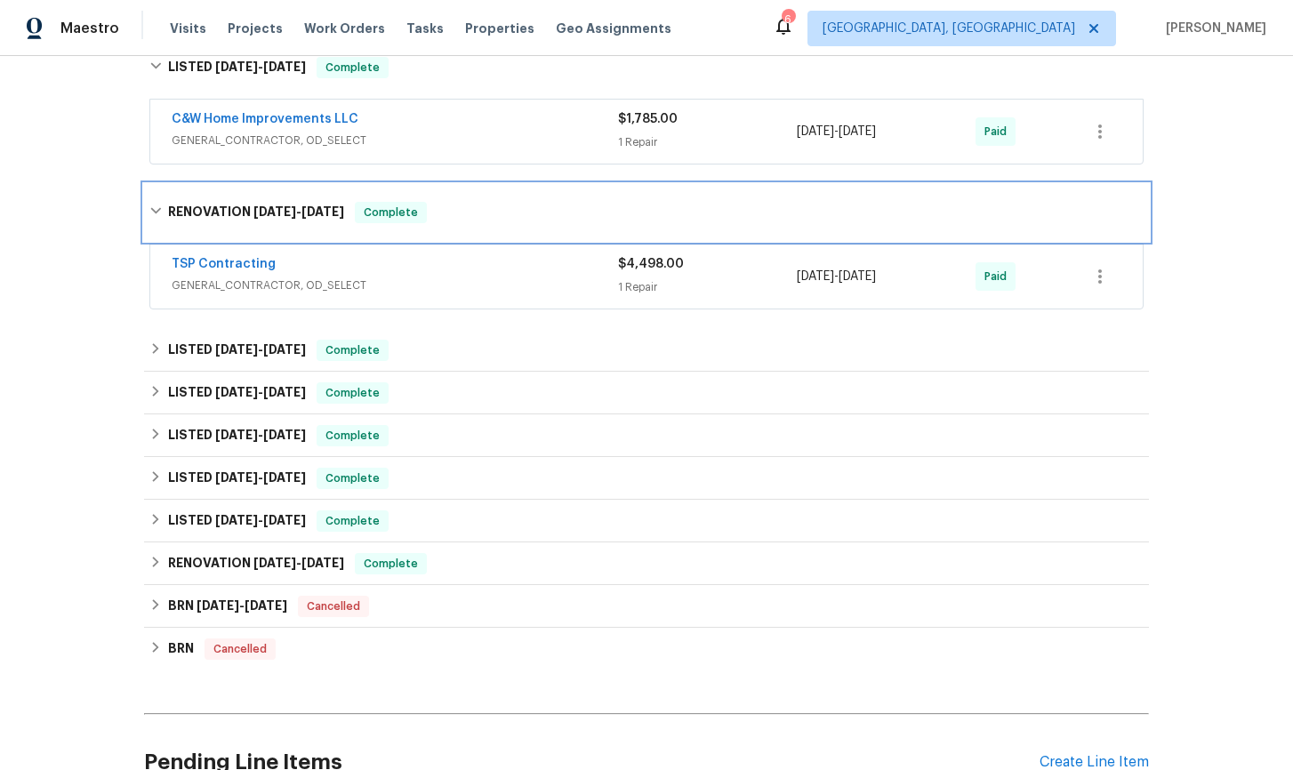
scroll to position [572, 0]
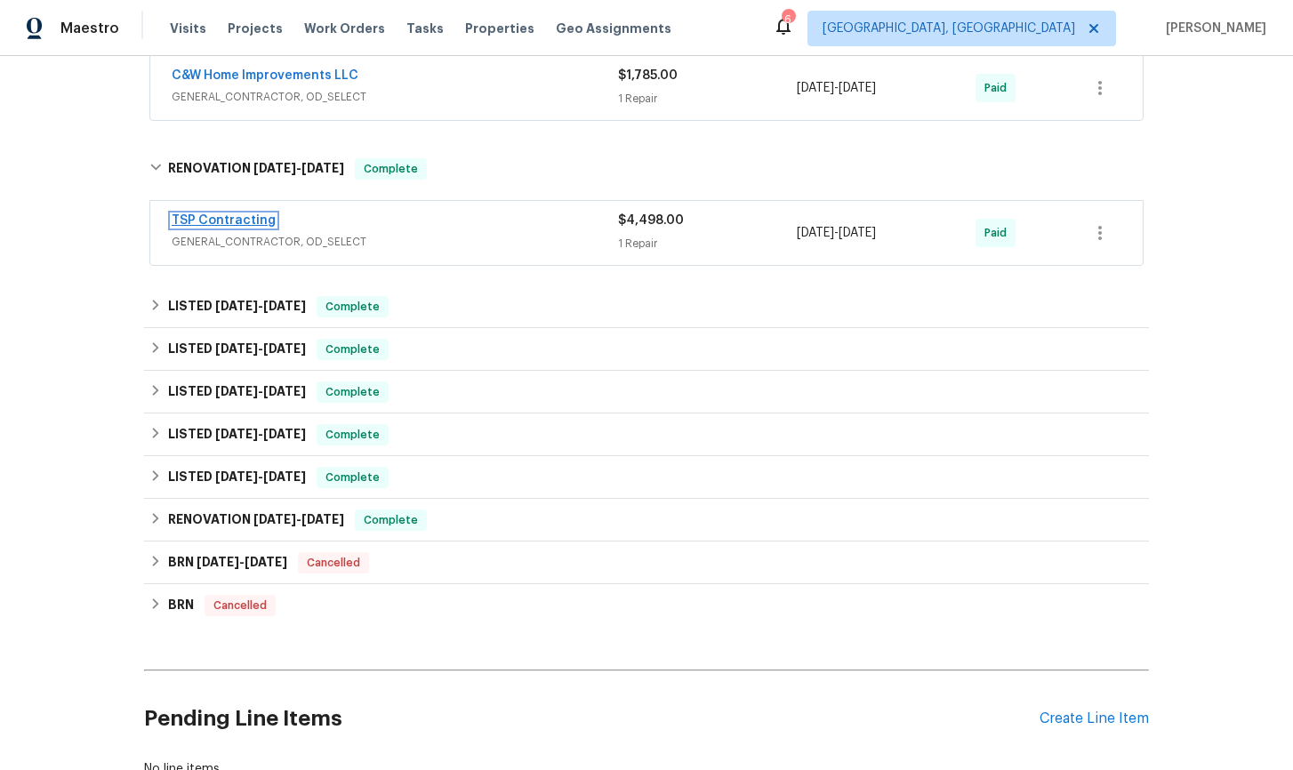
click at [238, 223] on link "TSP Contracting" at bounding box center [224, 220] width 104 height 12
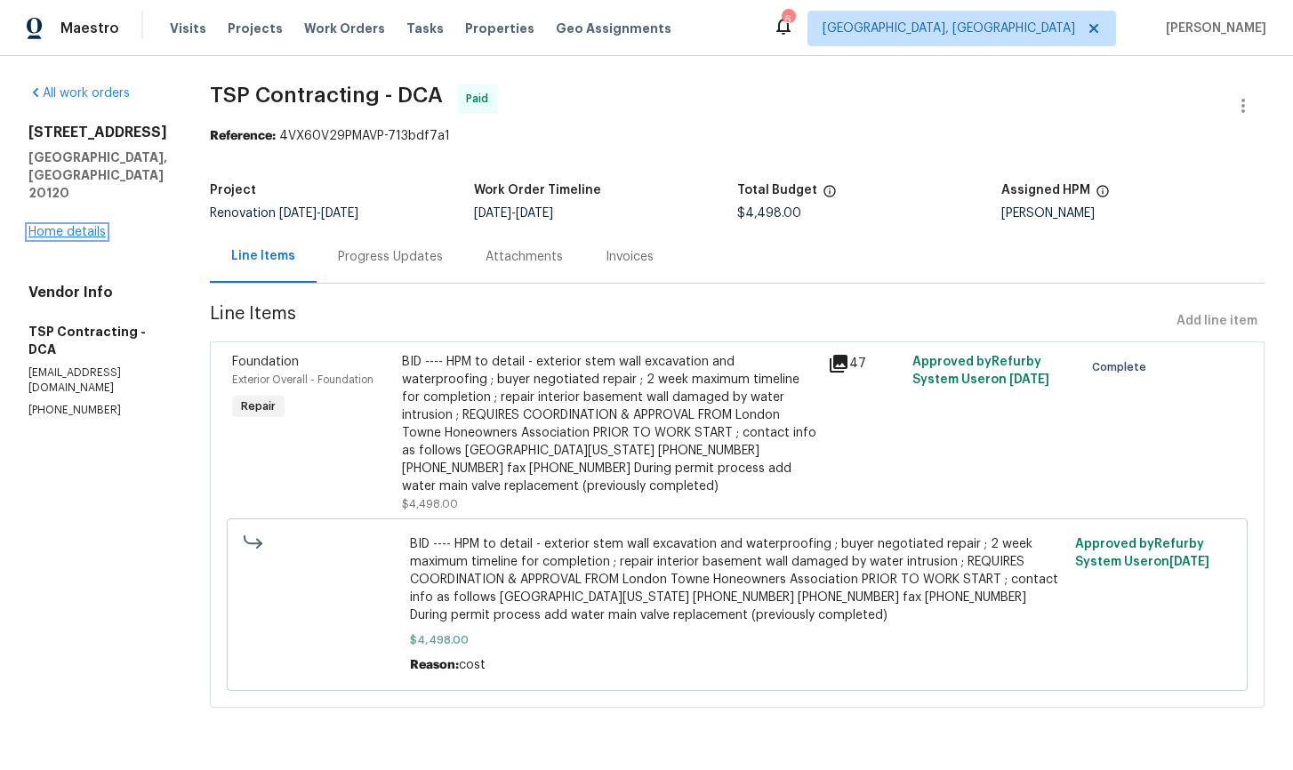
click at [66, 233] on link "Home details" at bounding box center [66, 232] width 77 height 12
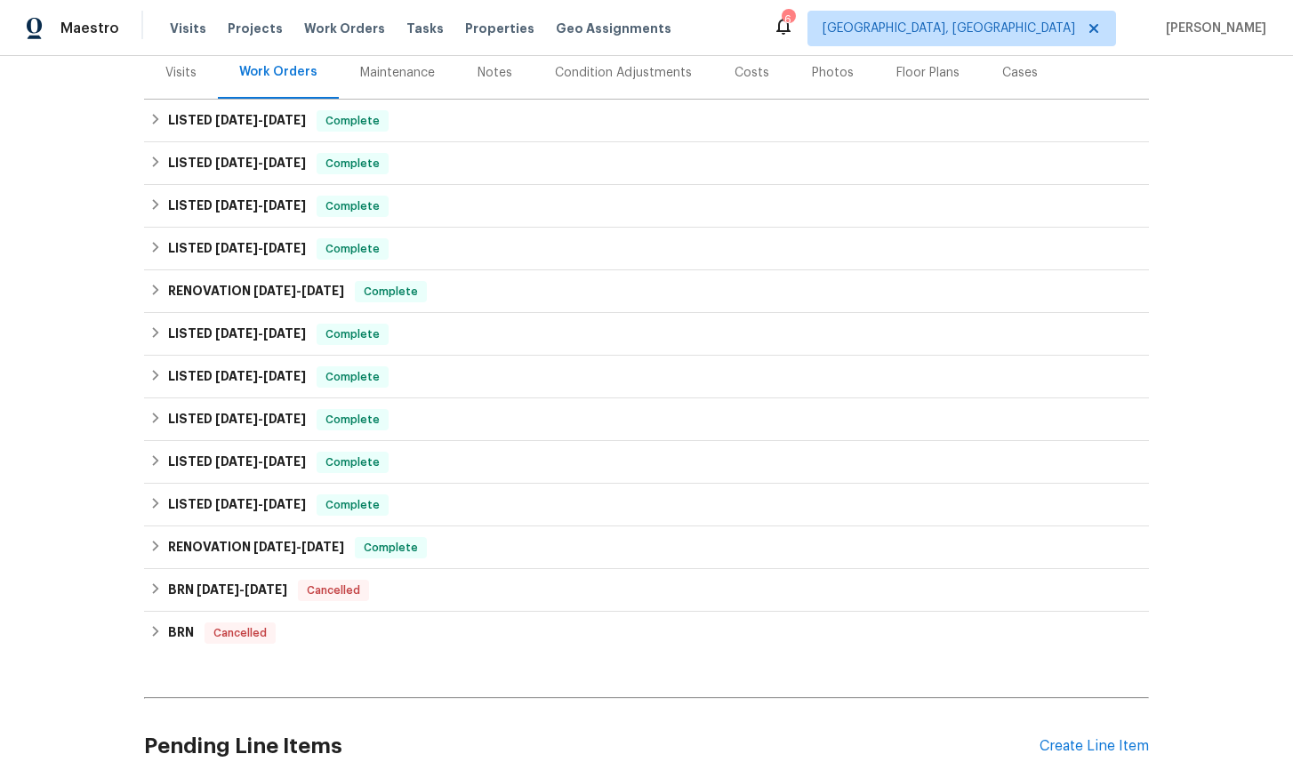
scroll to position [233, 0]
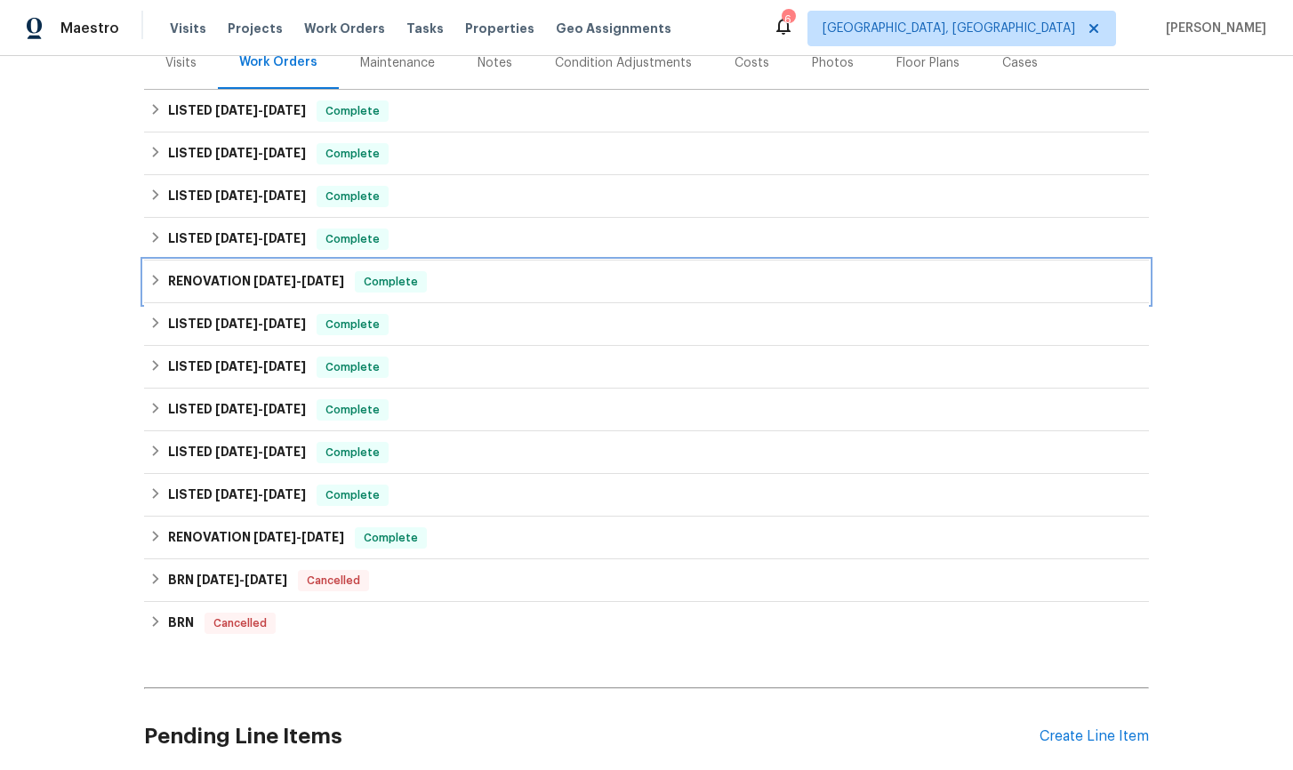
click at [155, 279] on icon at bounding box center [156, 280] width 6 height 11
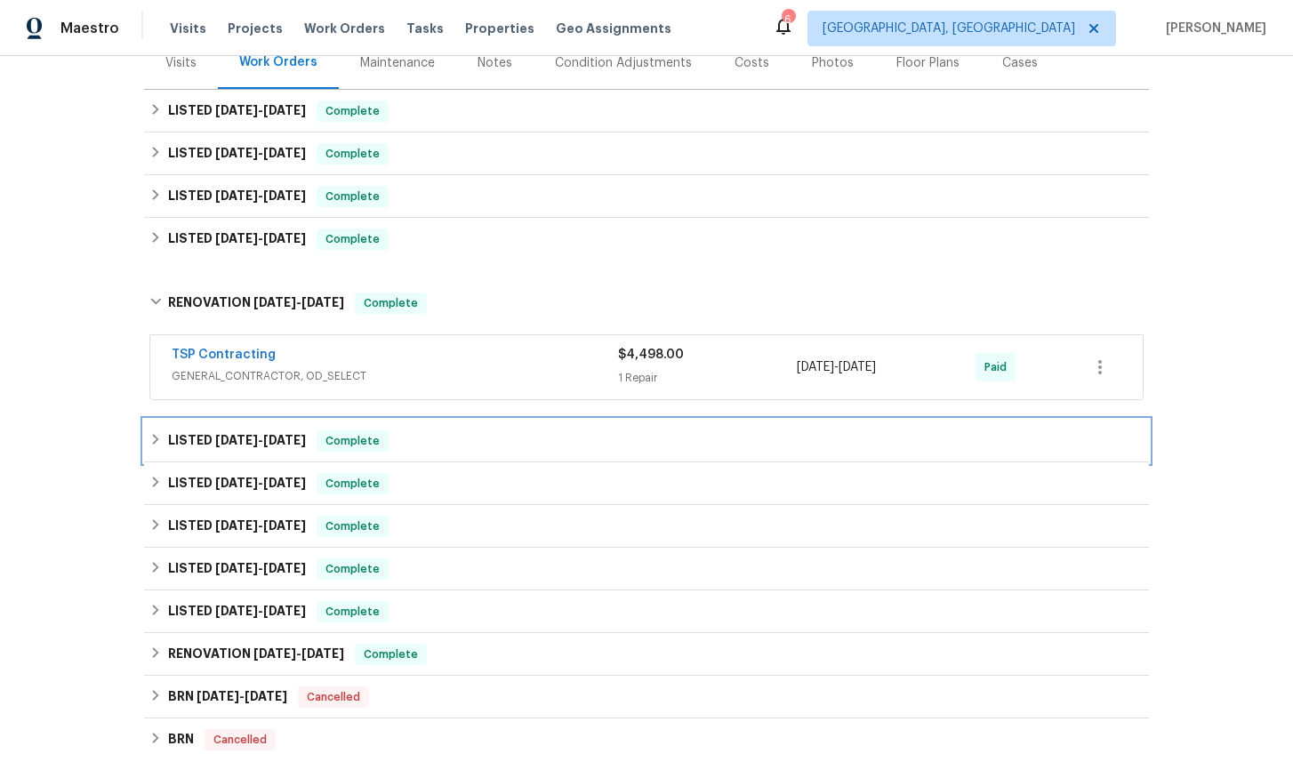
click at [157, 435] on icon at bounding box center [155, 439] width 12 height 12
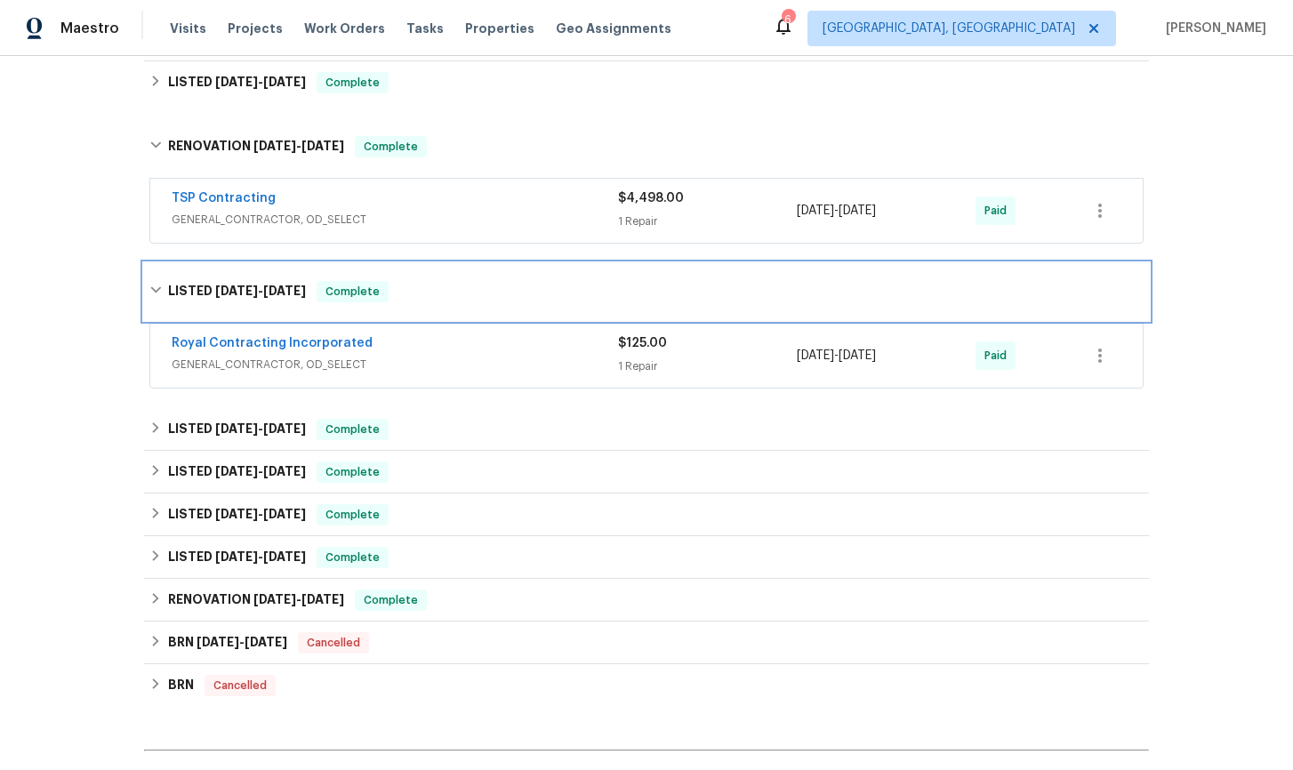
scroll to position [466, 0]
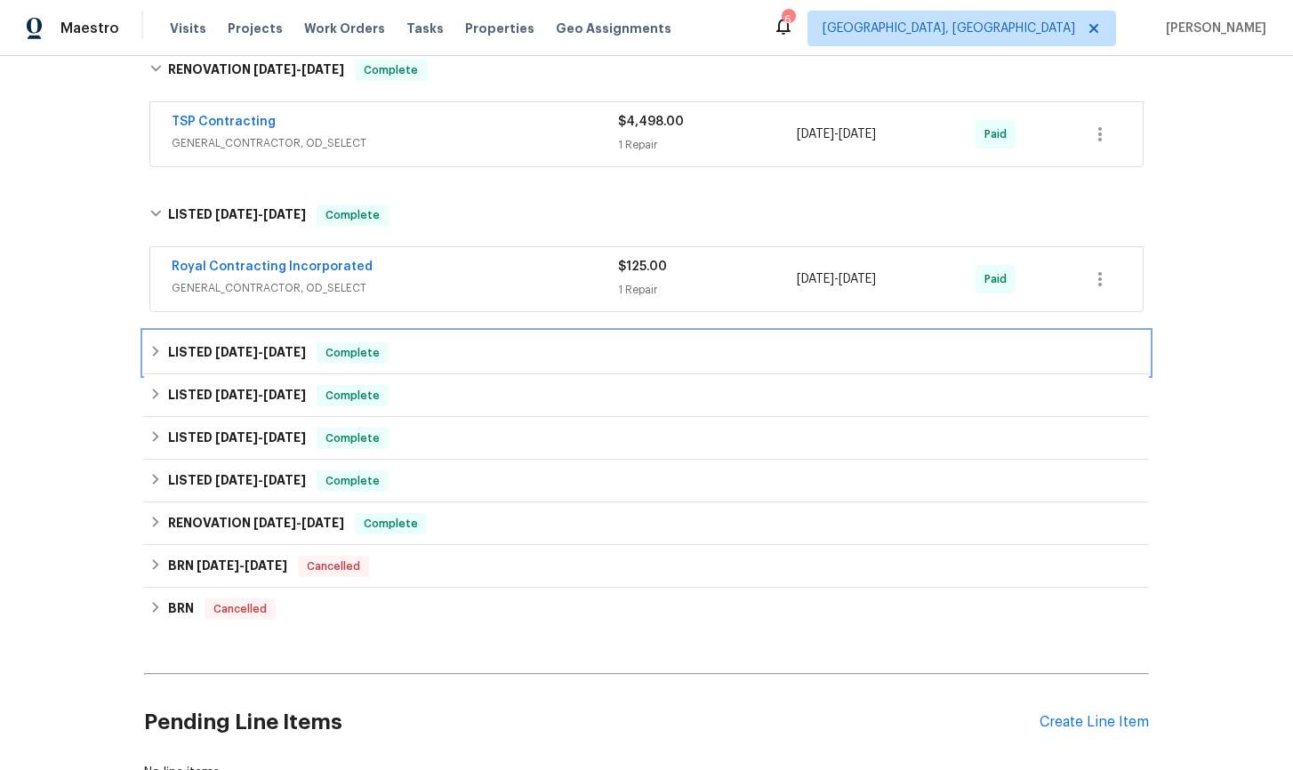
click at [156, 351] on icon at bounding box center [155, 351] width 12 height 12
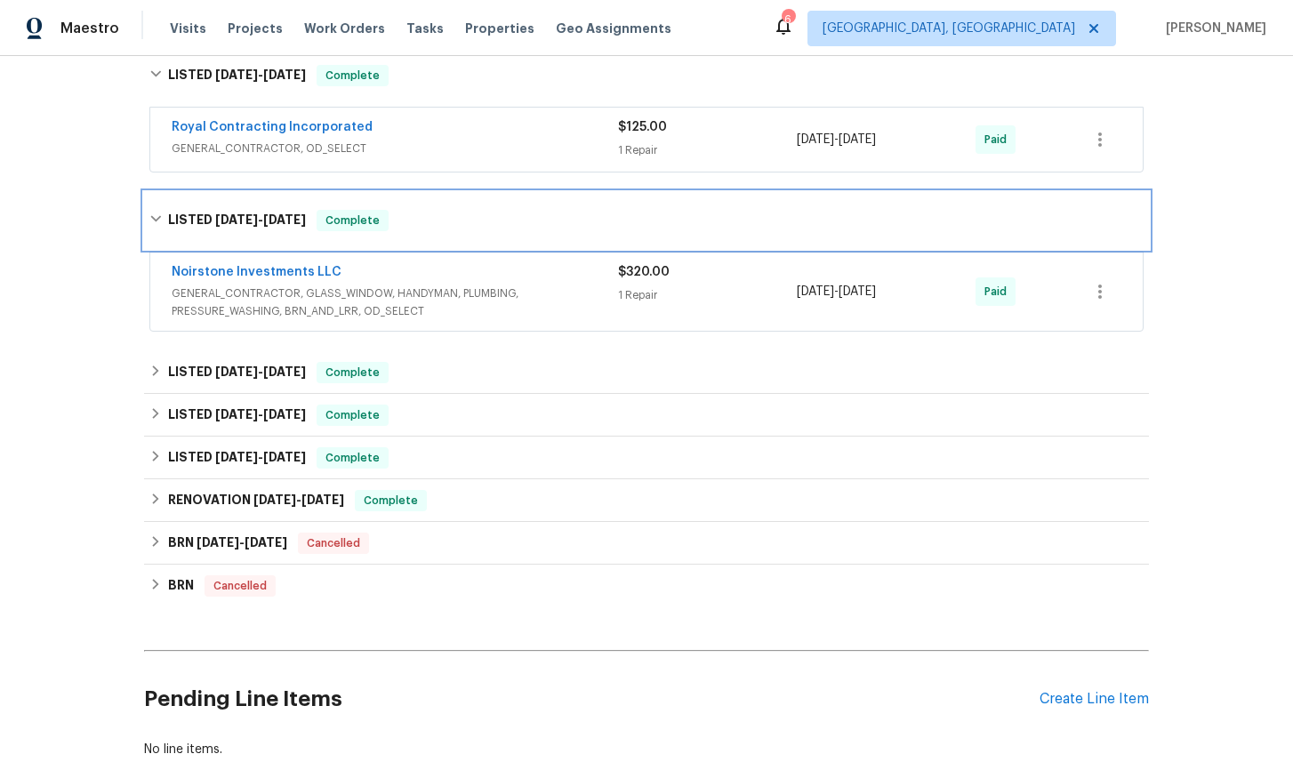
scroll to position [607, 0]
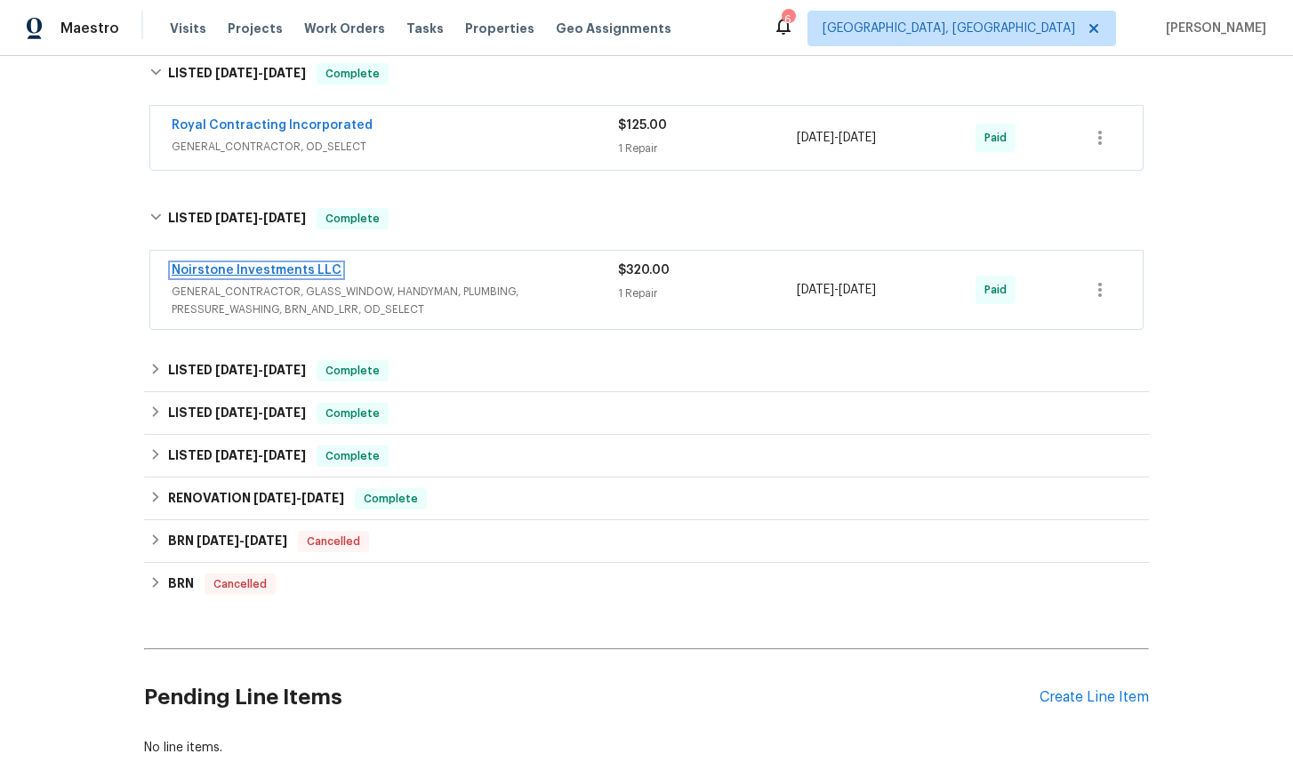
click at [273, 271] on link "Noirstone Investments LLC" at bounding box center [257, 270] width 170 height 12
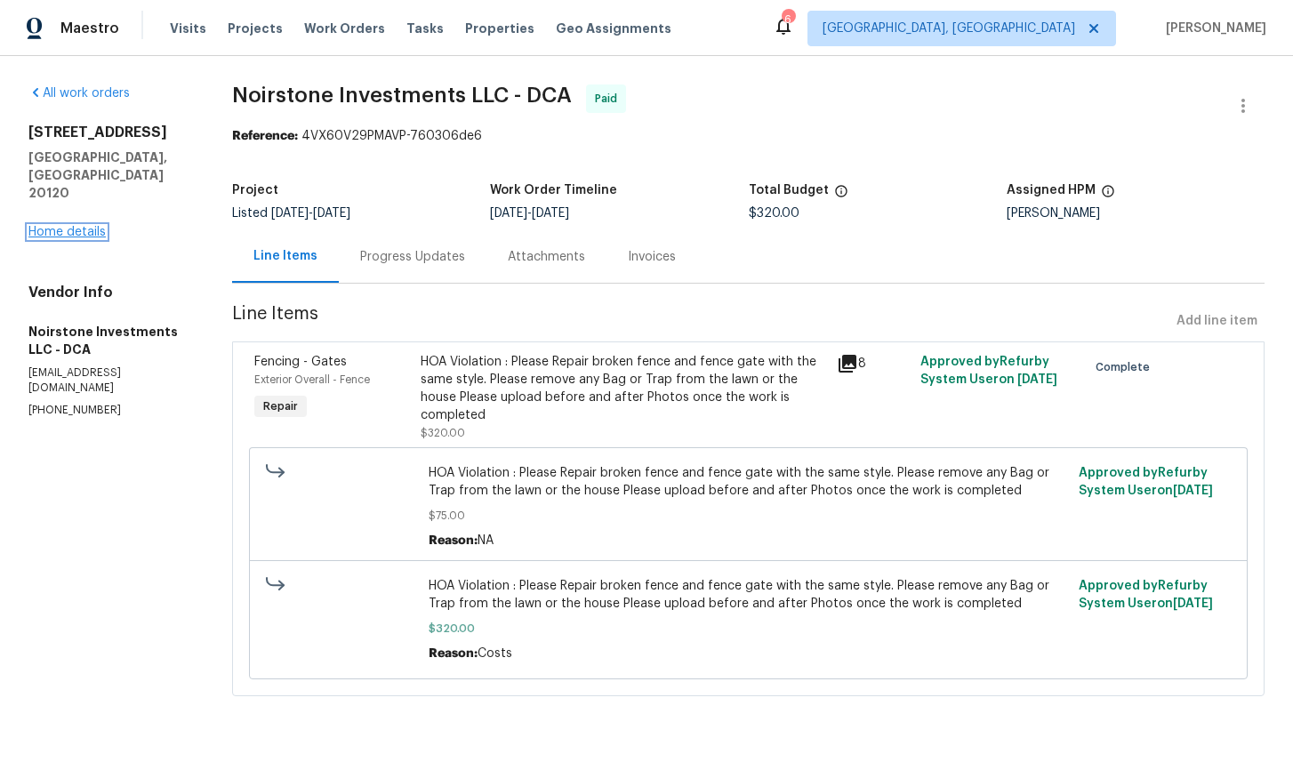
click at [85, 226] on link "Home details" at bounding box center [66, 232] width 77 height 12
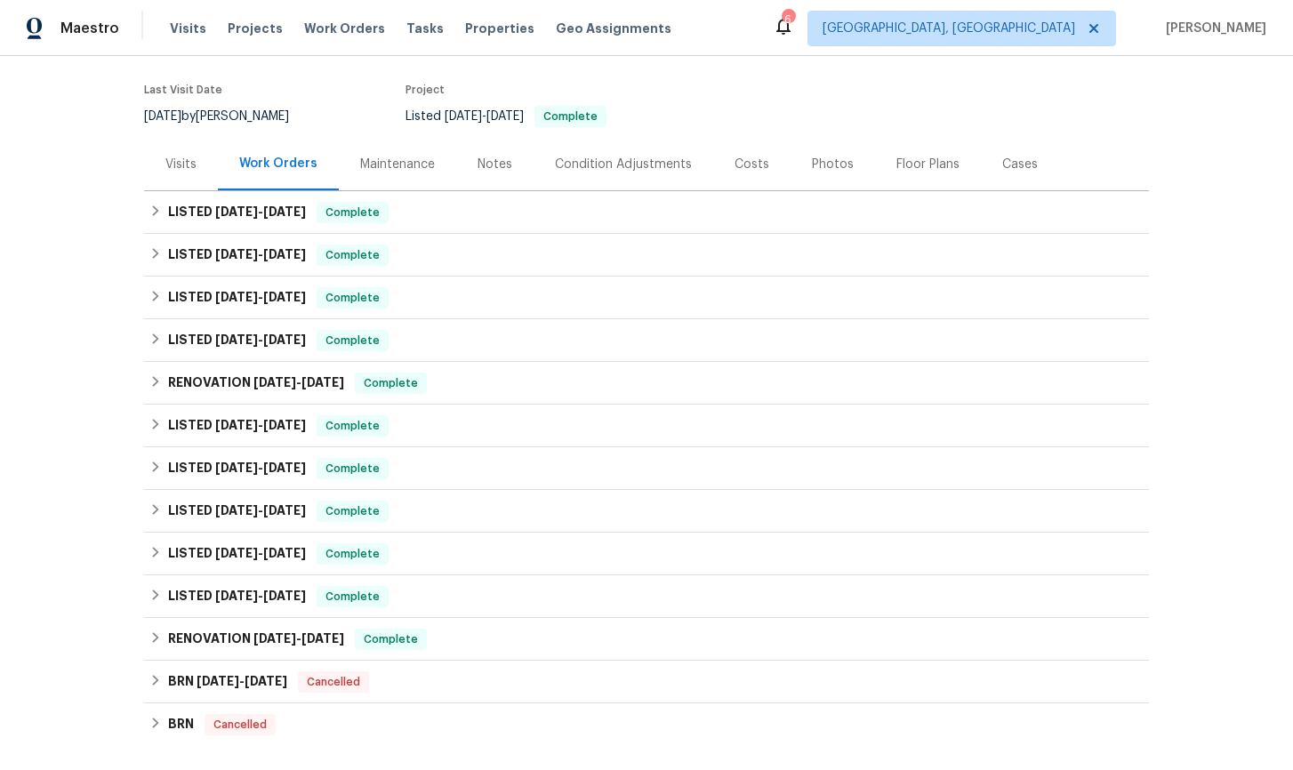
scroll to position [137, 0]
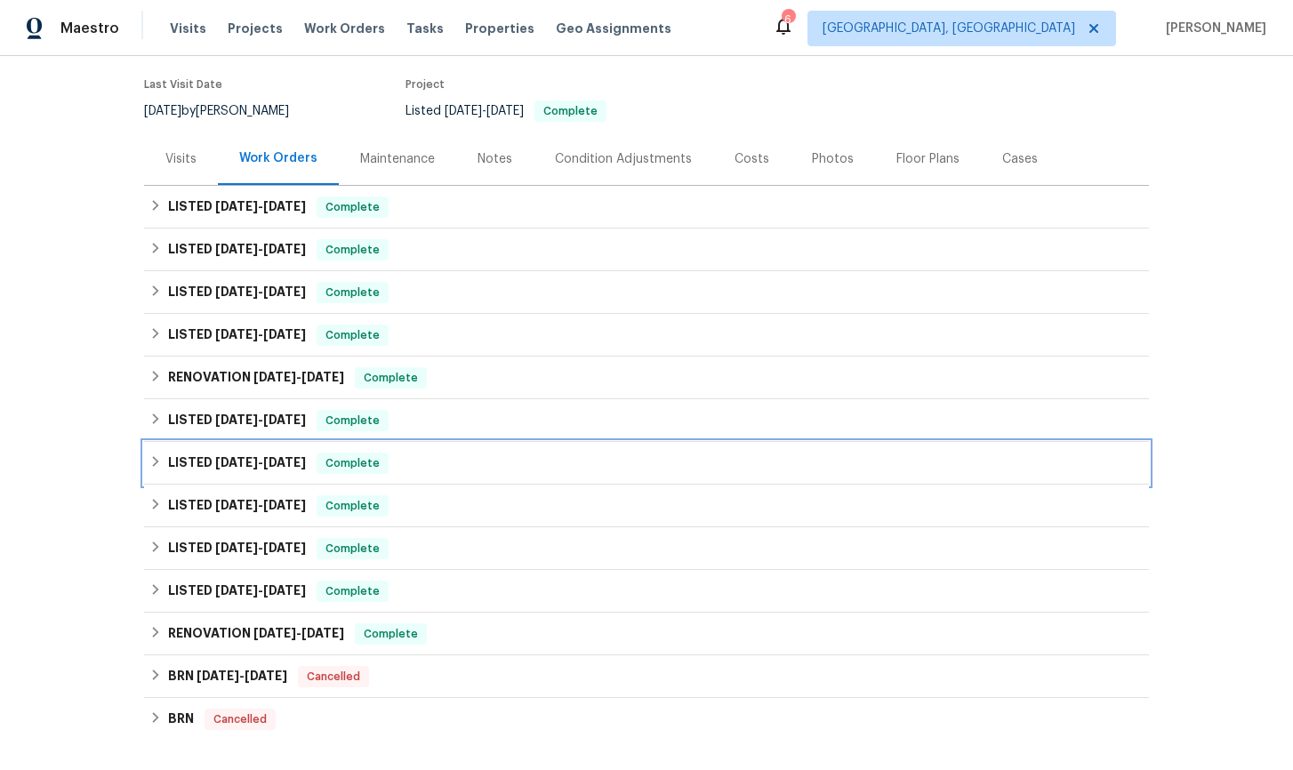
click at [153, 461] on icon at bounding box center [155, 461] width 12 height 12
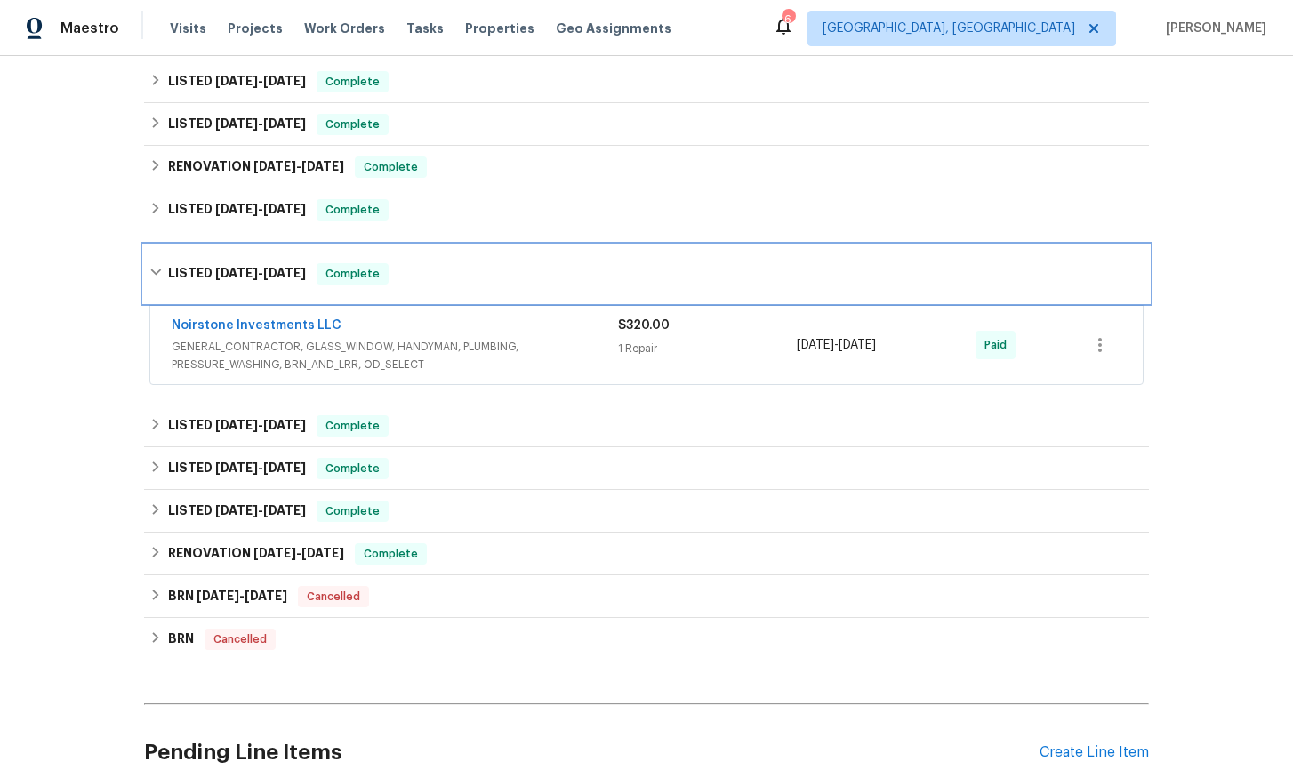
scroll to position [373, 0]
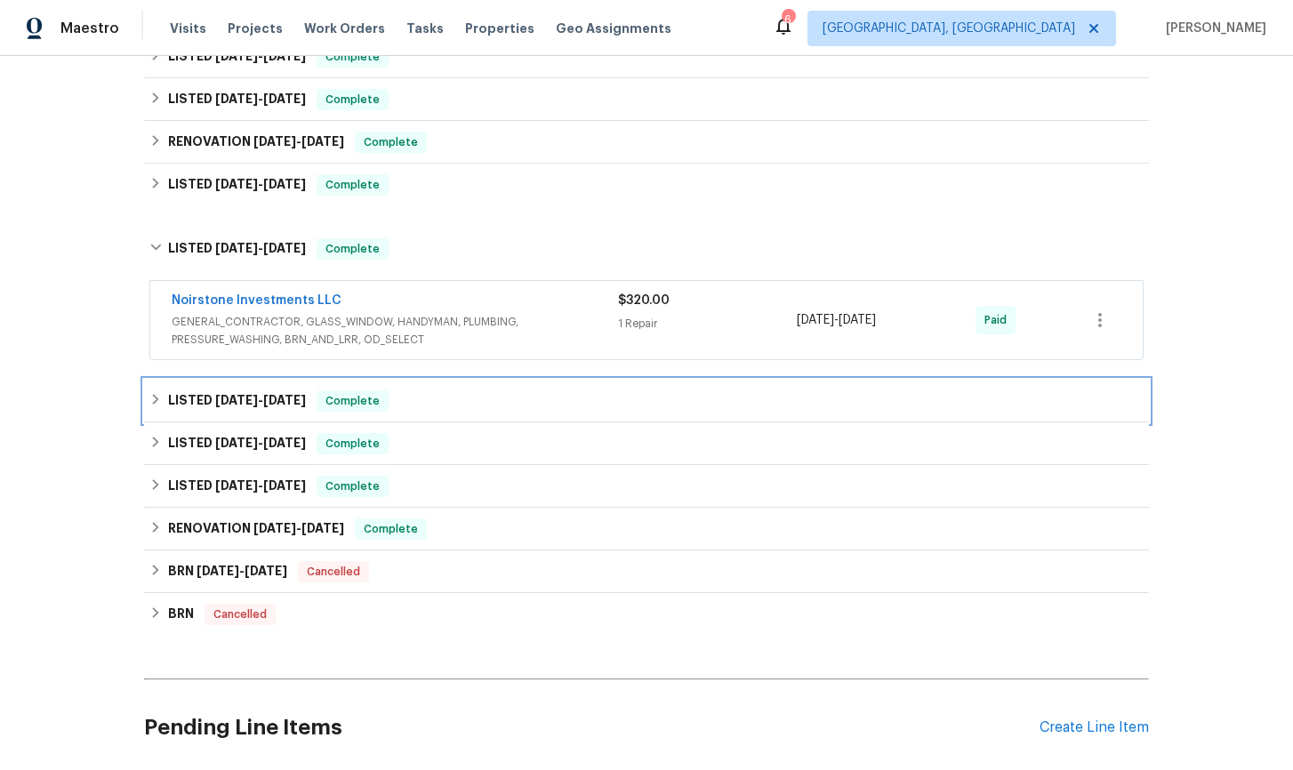
click at [162, 402] on div "LISTED 1/16/25 - 1/16/25 Complete" at bounding box center [646, 400] width 994 height 21
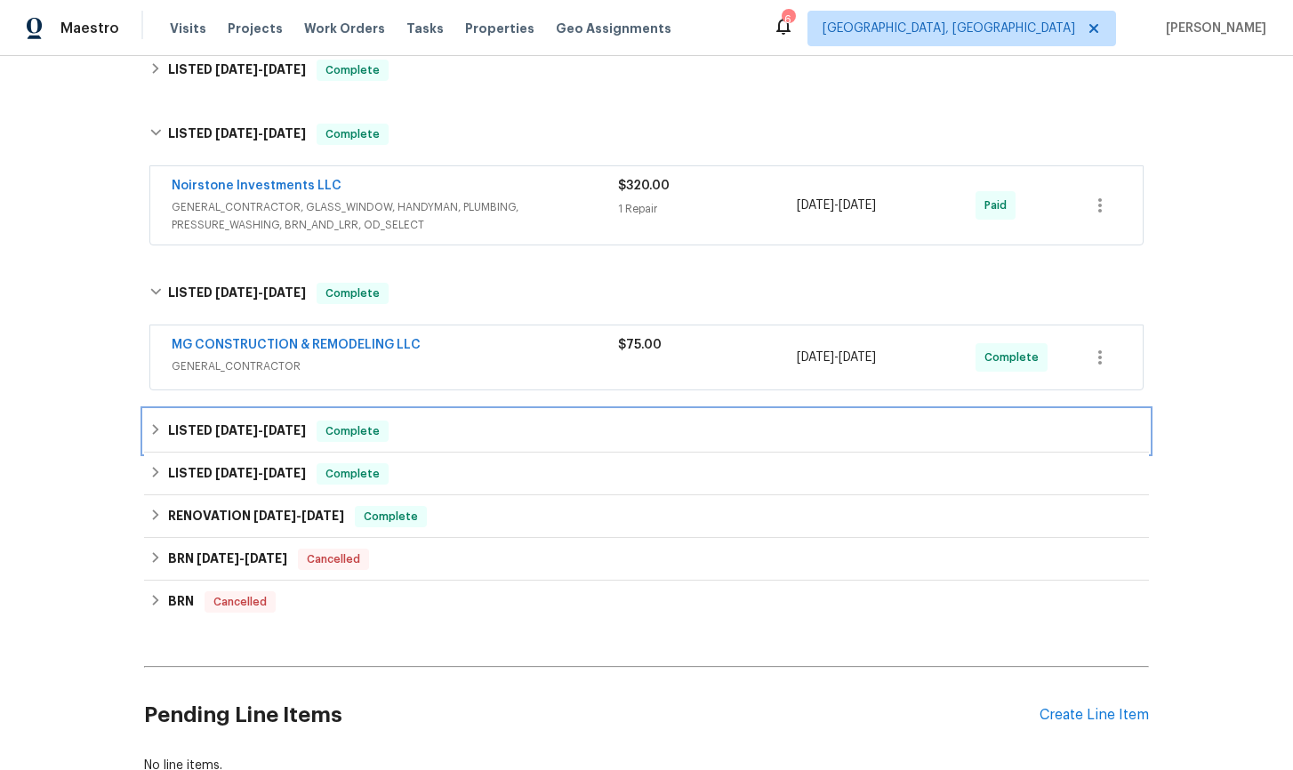
click at [157, 430] on icon at bounding box center [155, 429] width 12 height 12
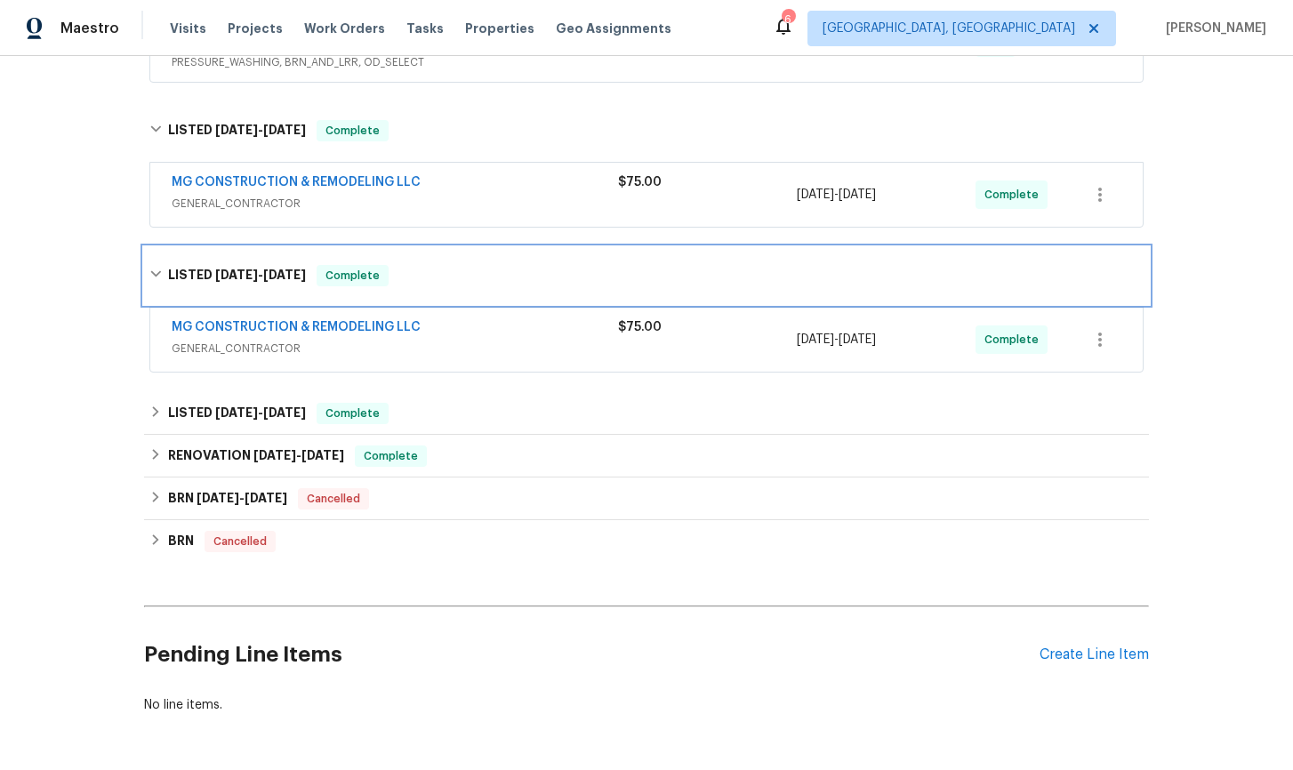
scroll to position [691, 0]
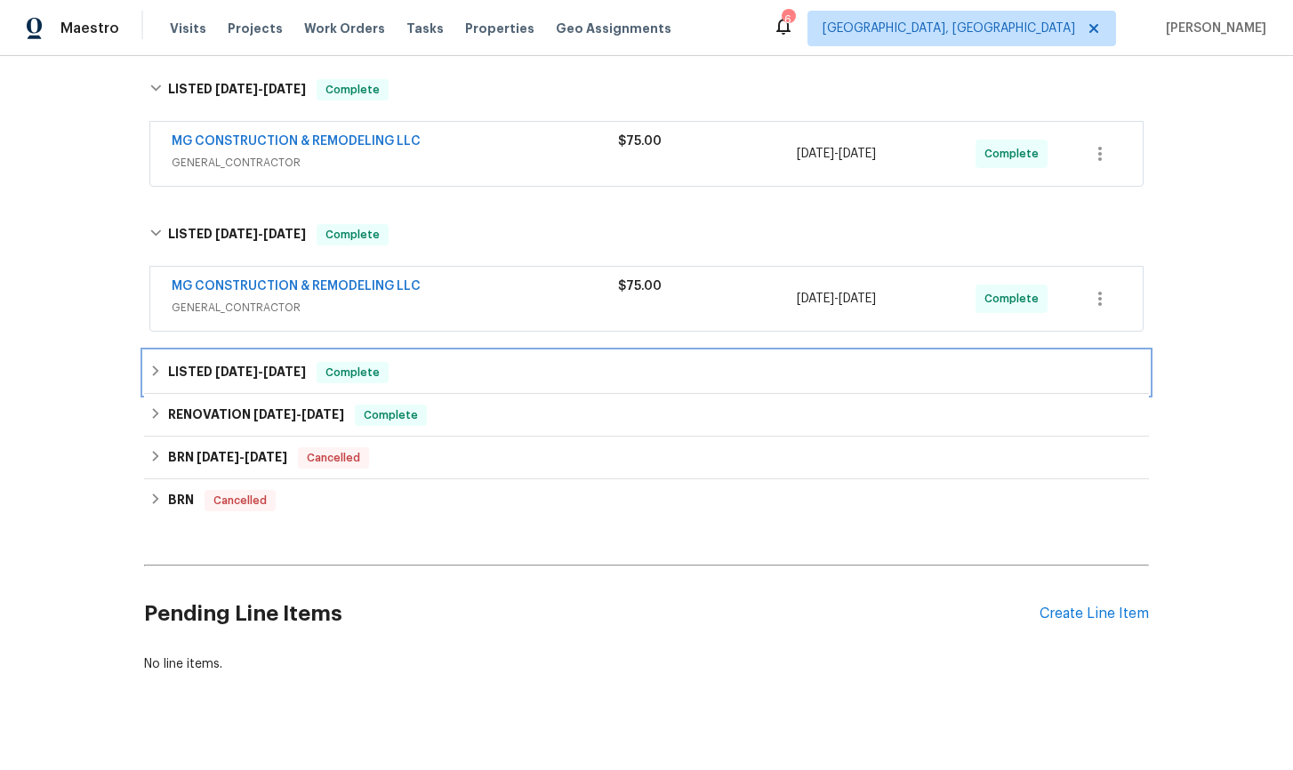
click at [156, 375] on icon at bounding box center [155, 371] width 12 height 12
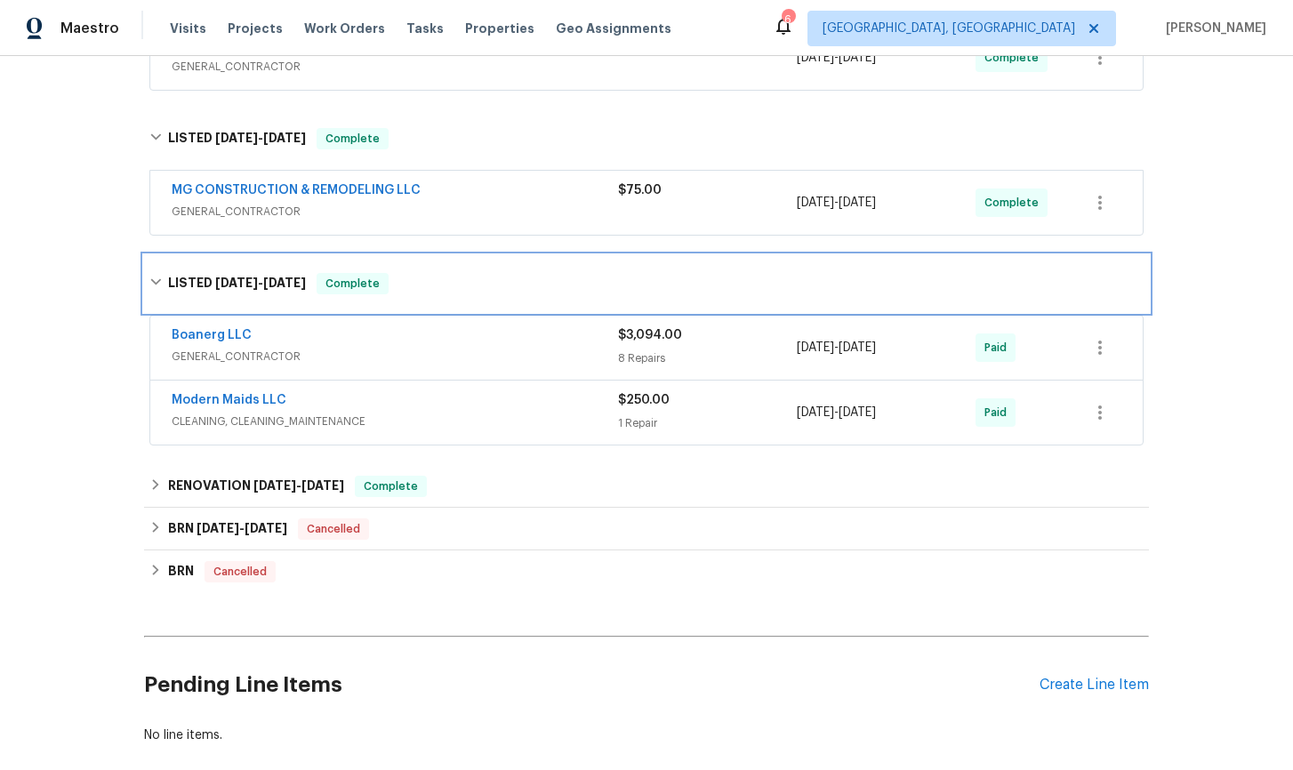
scroll to position [789, 0]
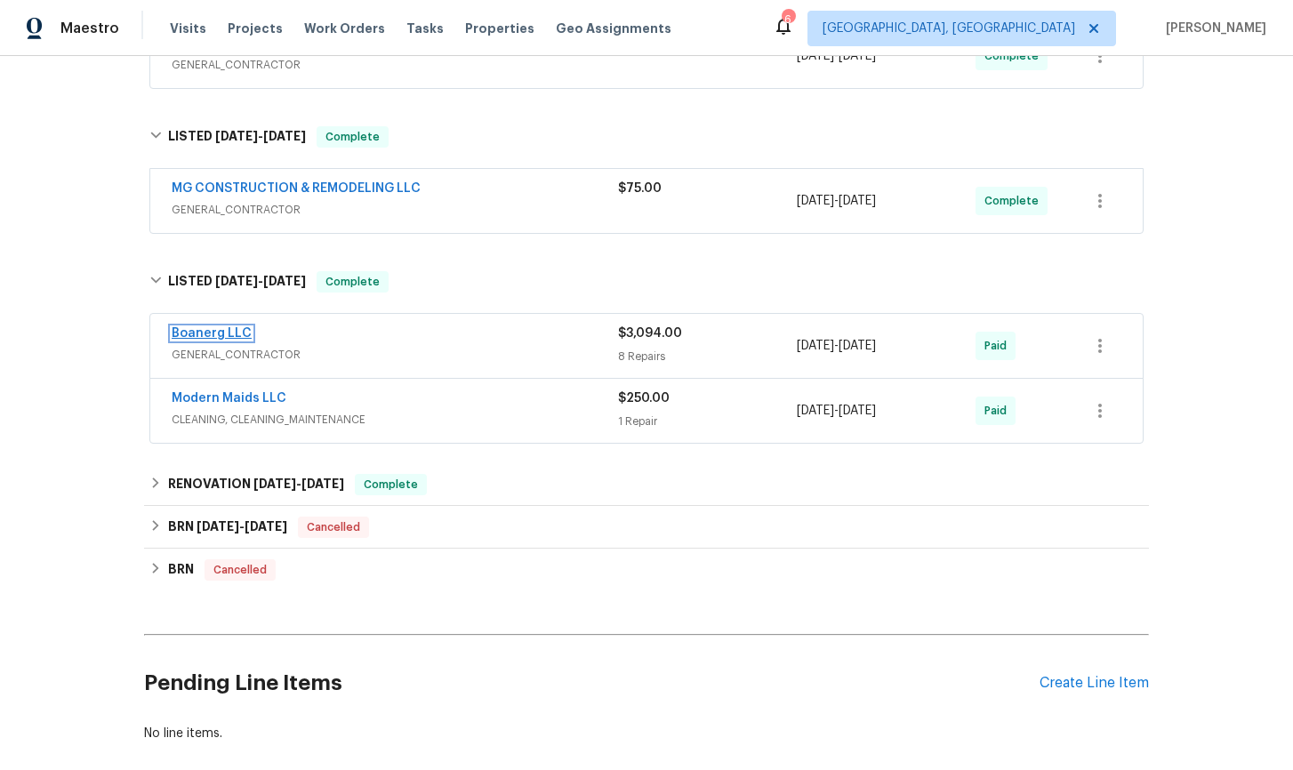
click at [215, 333] on link "Boanerg LLC" at bounding box center [212, 333] width 80 height 12
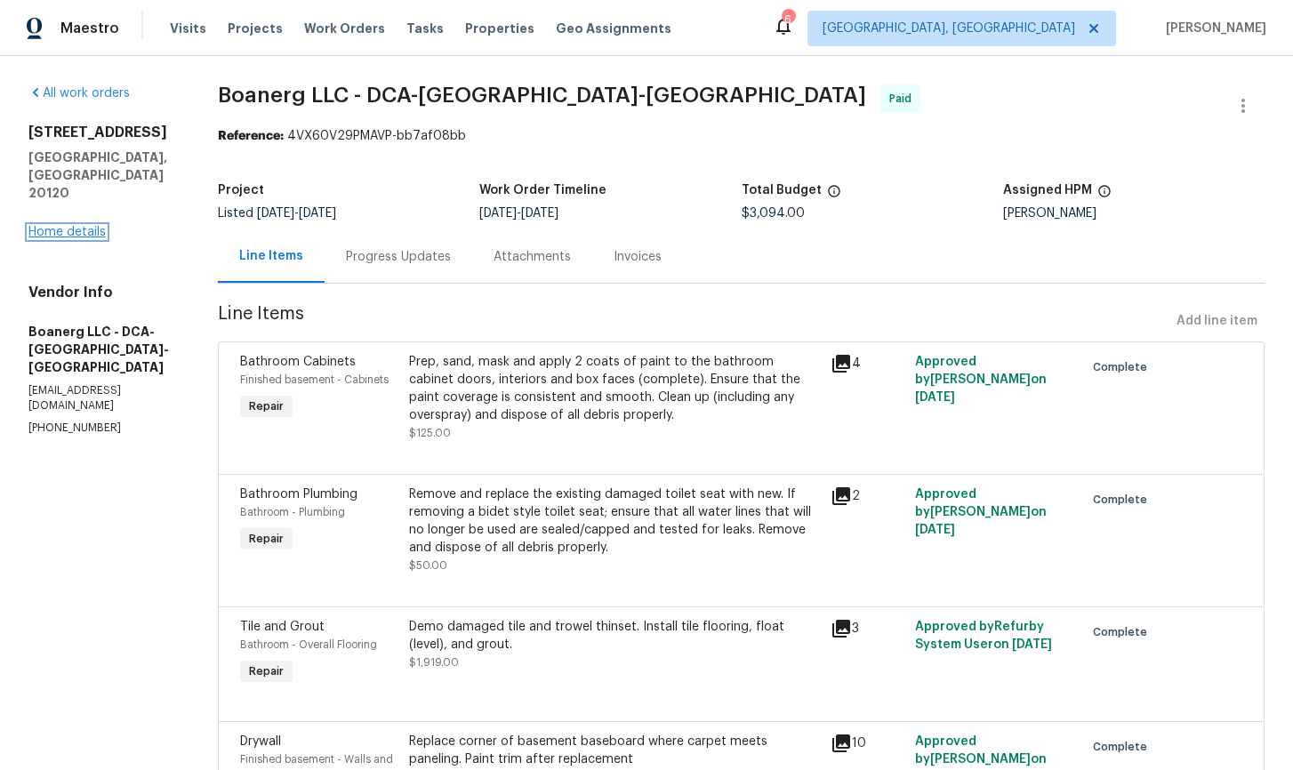
click at [71, 226] on link "Home details" at bounding box center [66, 232] width 77 height 12
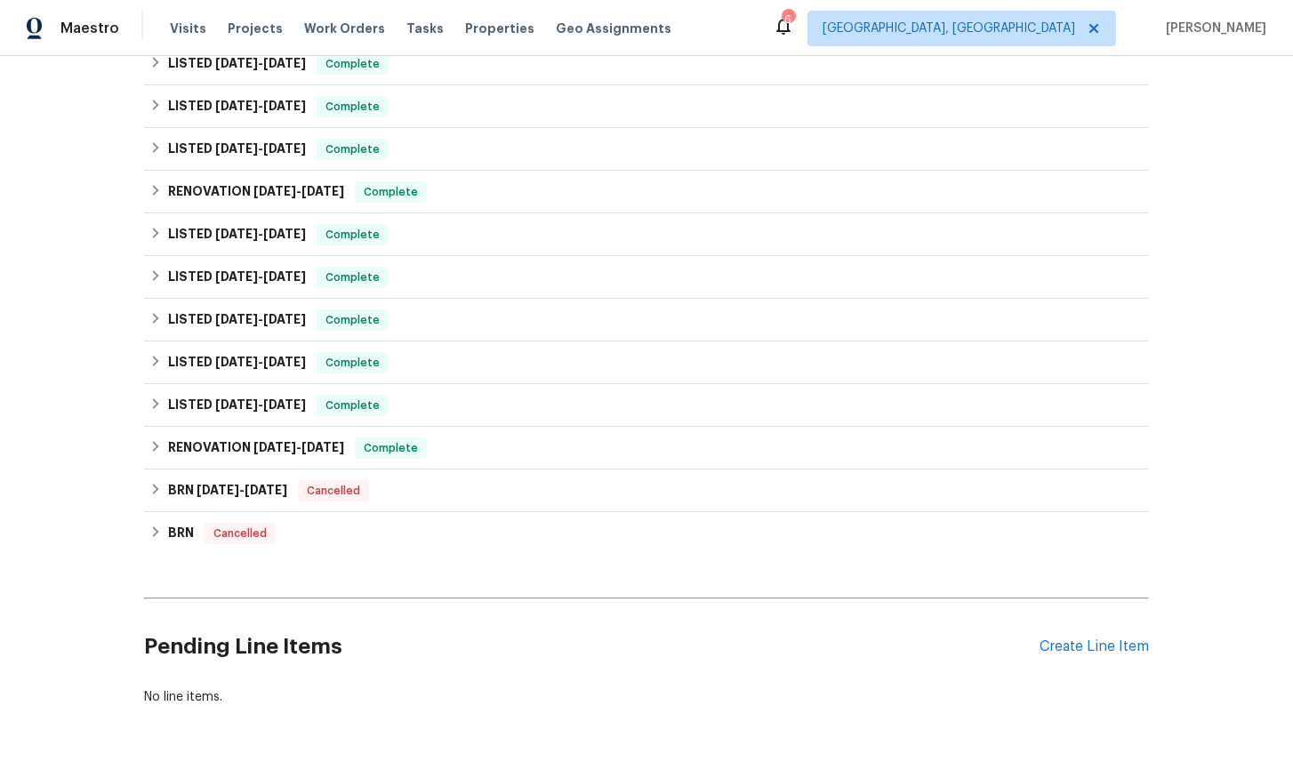
scroll to position [380, 0]
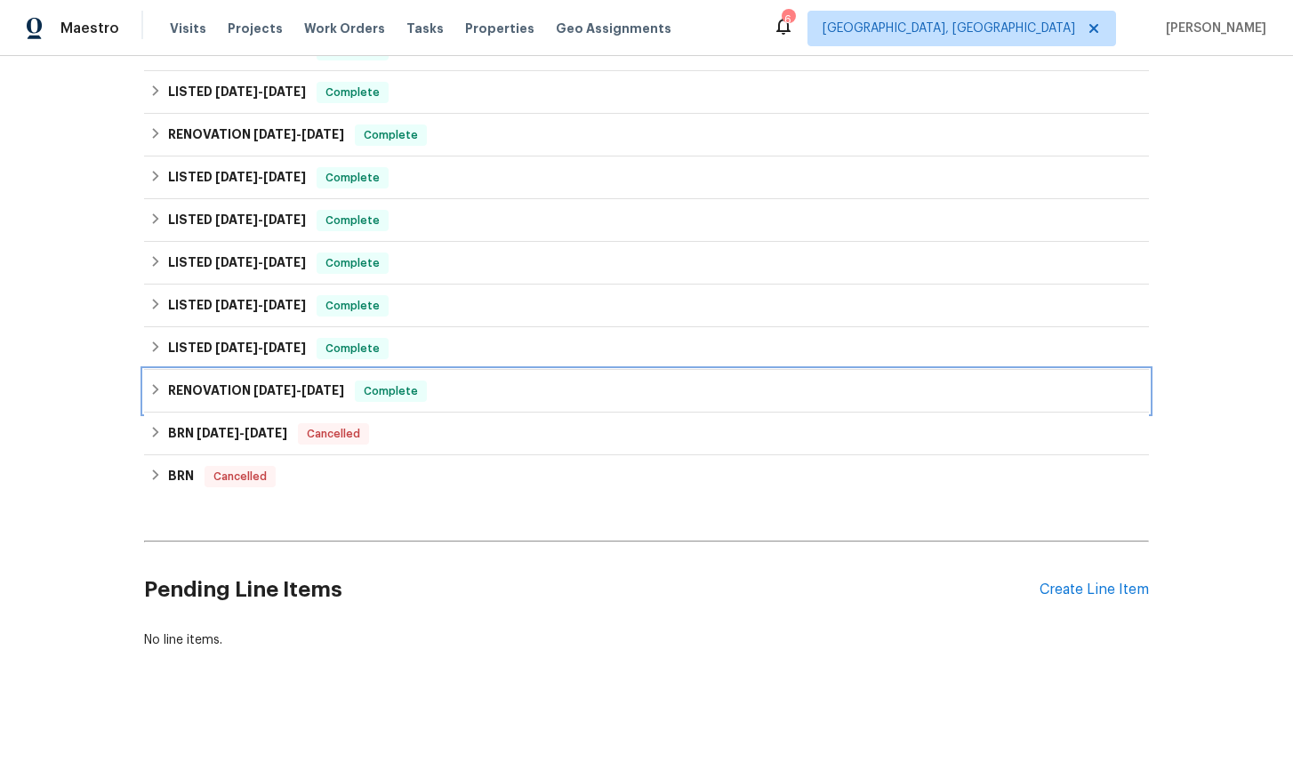
click at [159, 393] on icon at bounding box center [155, 389] width 12 height 12
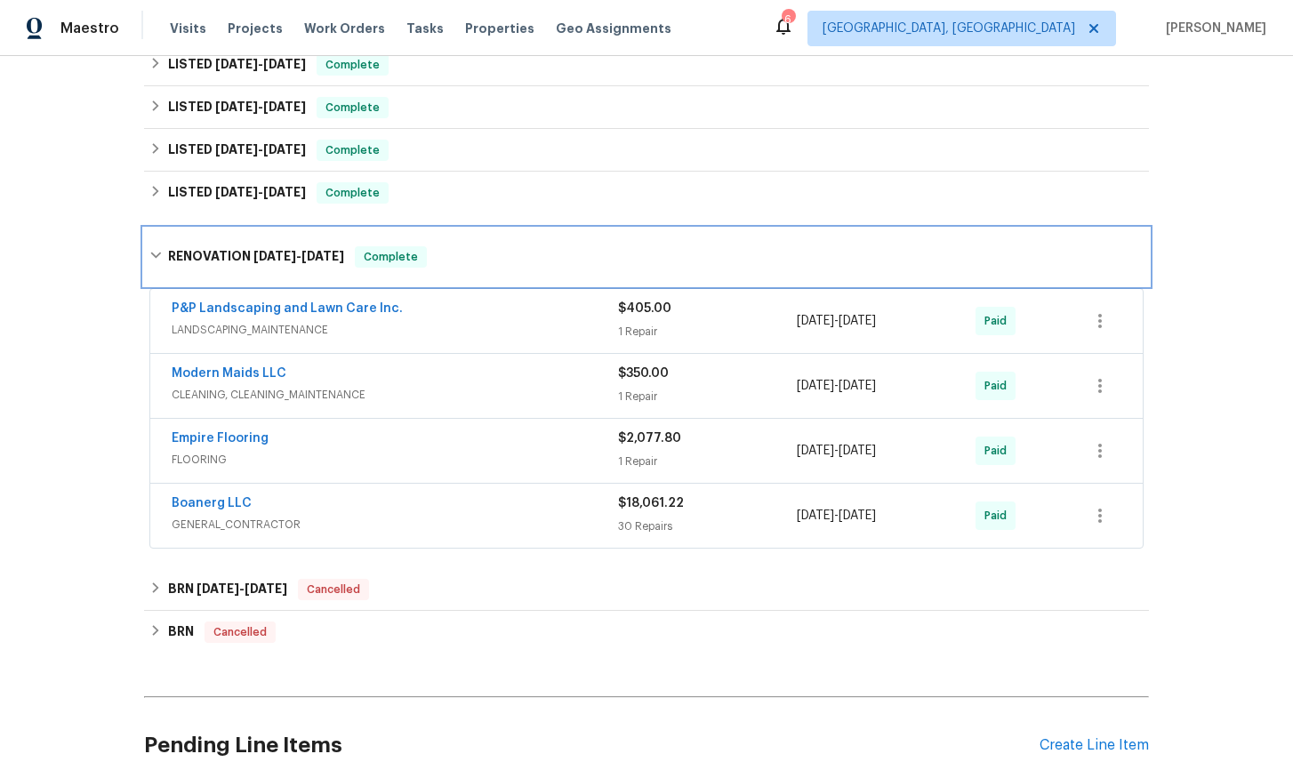
scroll to position [537, 0]
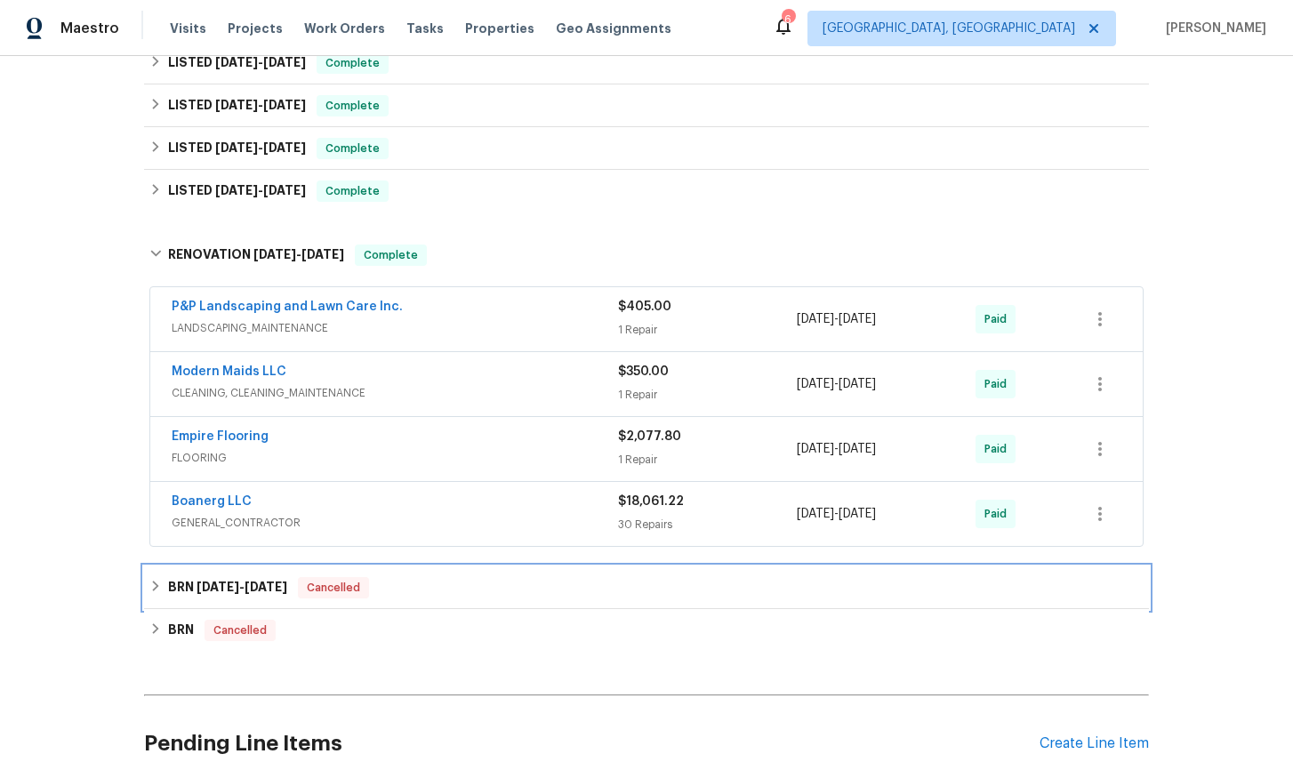
click at [157, 578] on div "BRN 3/10/25 - 3/12/25 Cancelled" at bounding box center [646, 587] width 994 height 21
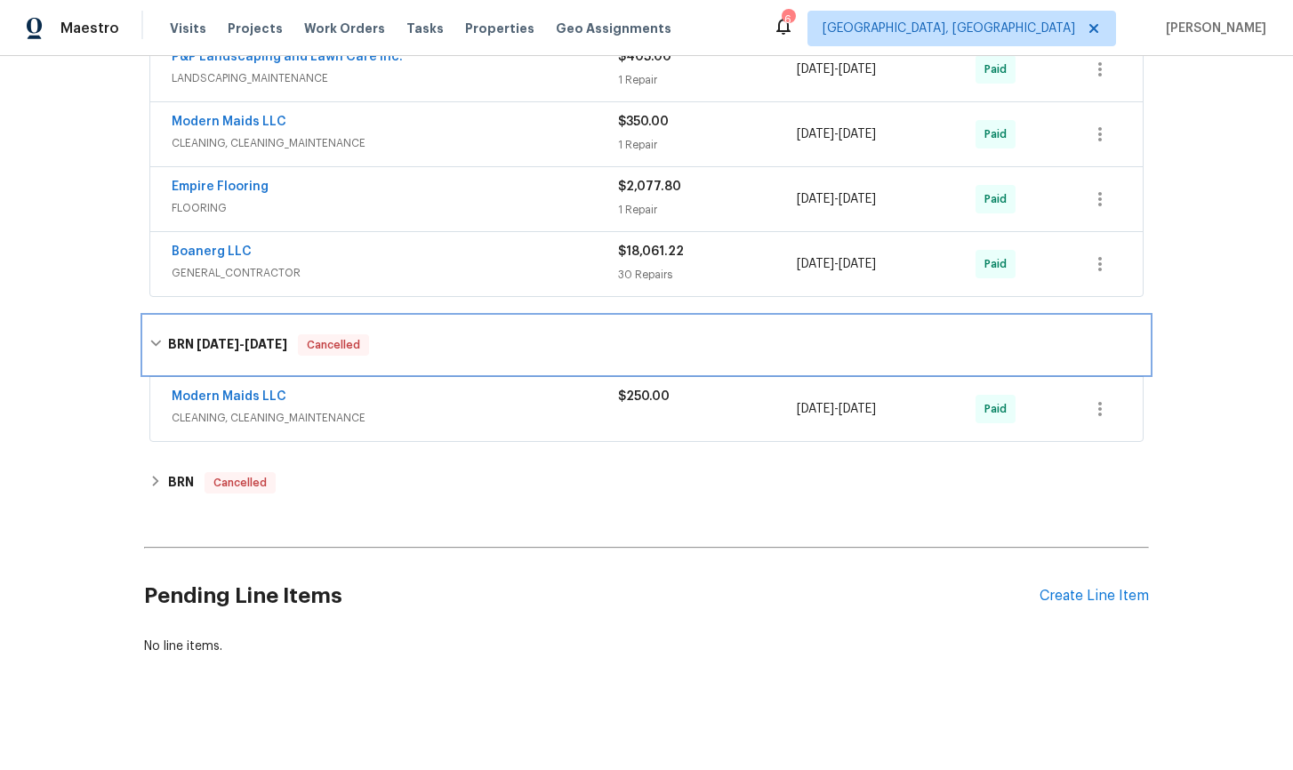
scroll to position [793, 0]
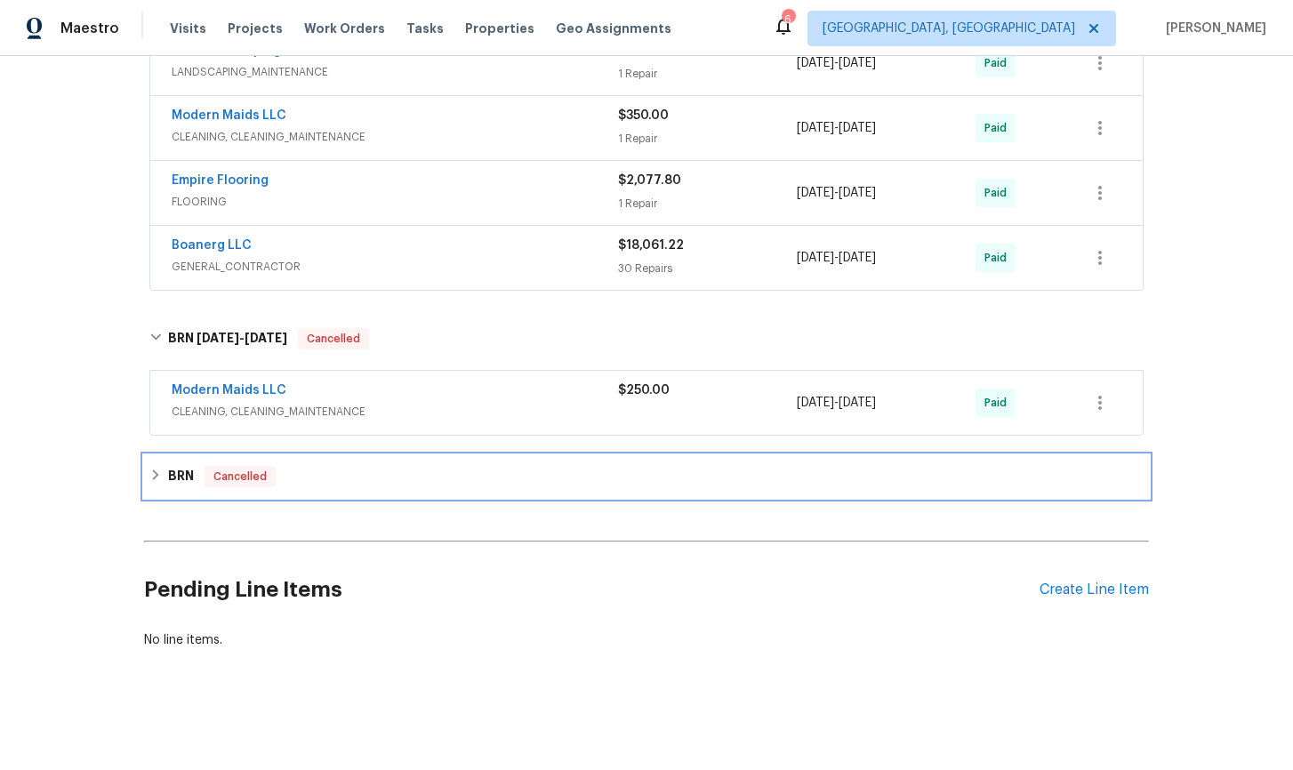
click at [154, 475] on icon at bounding box center [155, 475] width 12 height 12
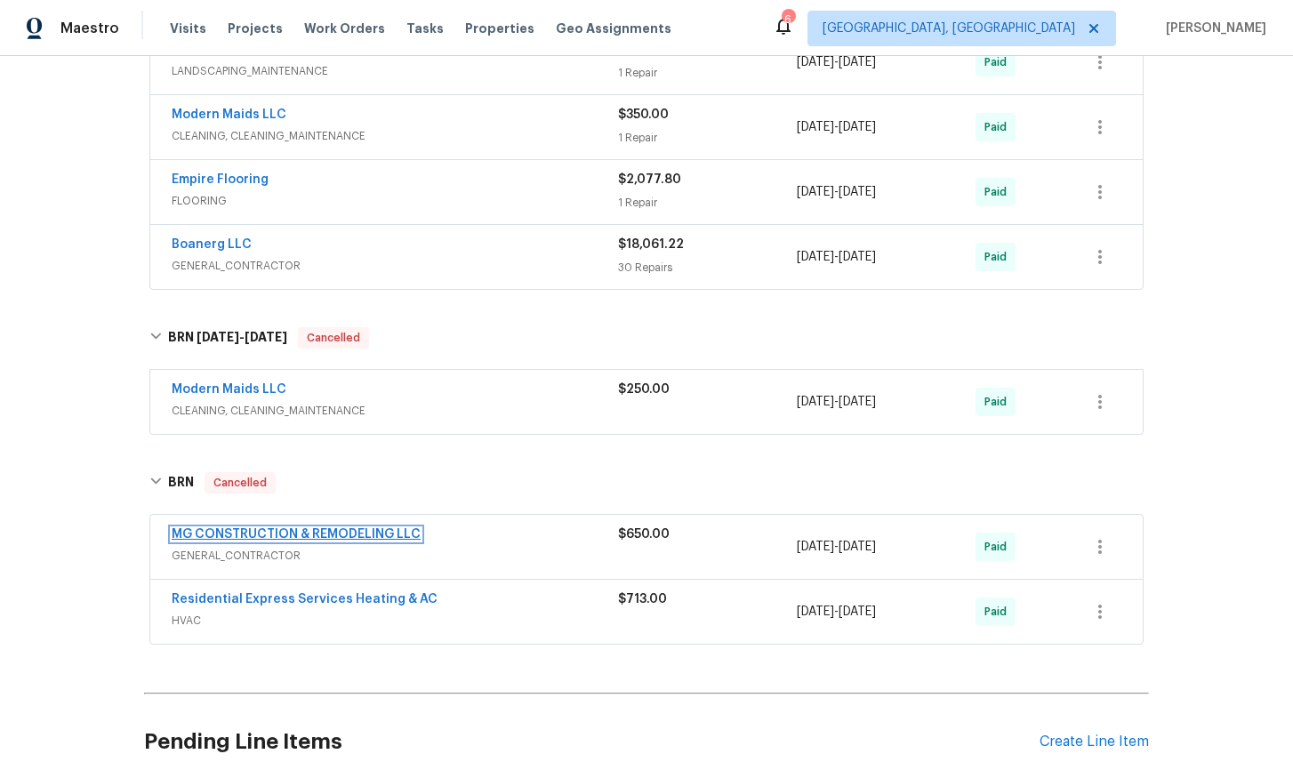
click at [309, 536] on link "MG CONSTRUCTION & REMODELING LLC" at bounding box center [296, 534] width 249 height 12
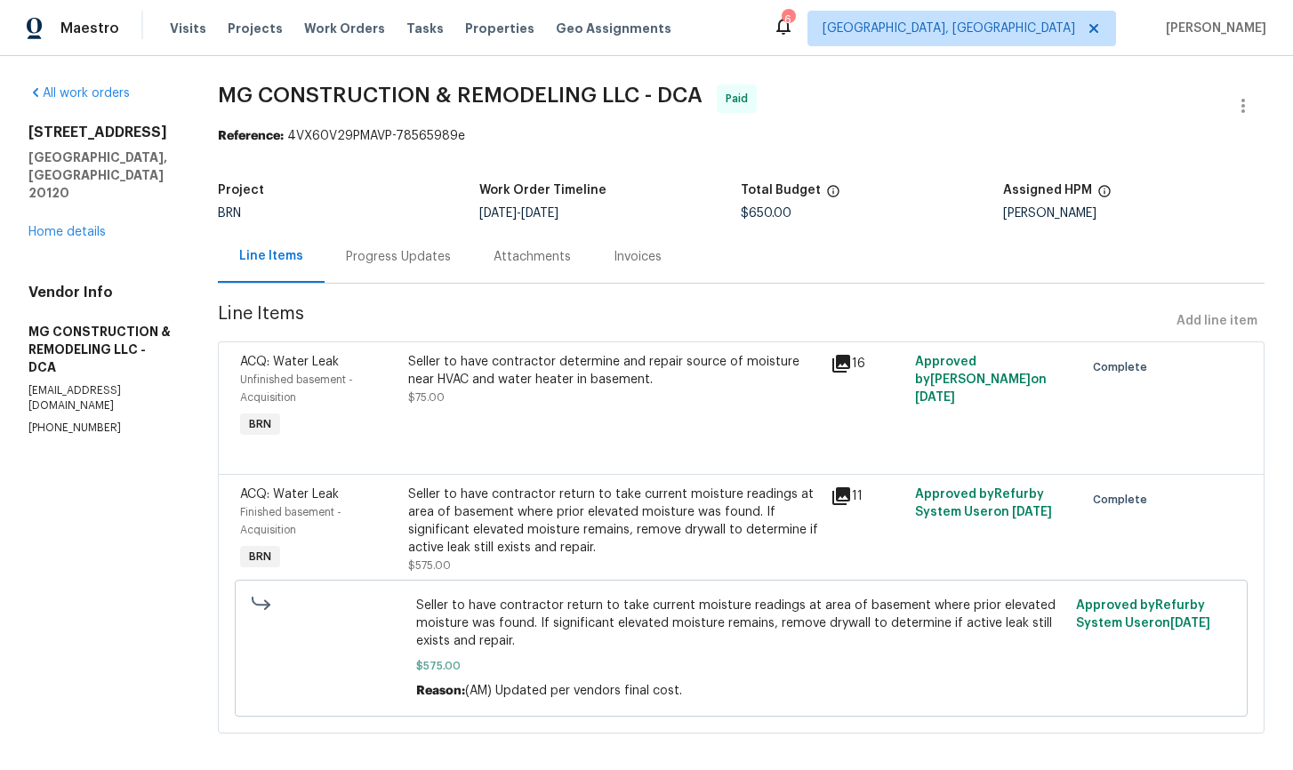
click at [850, 368] on icon at bounding box center [841, 364] width 18 height 18
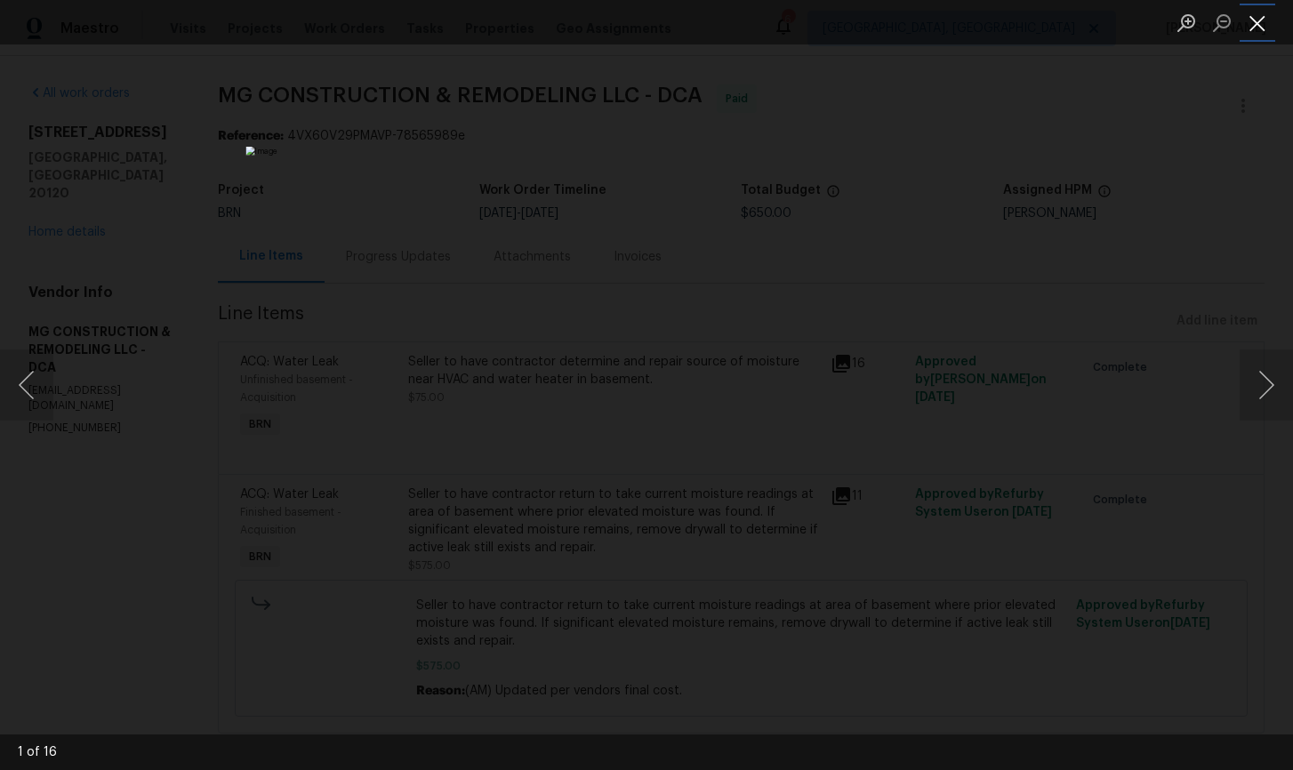
click at [1255, 28] on button "Close lightbox" at bounding box center [1258, 22] width 36 height 31
